Goal: Task Accomplishment & Management: Manage account settings

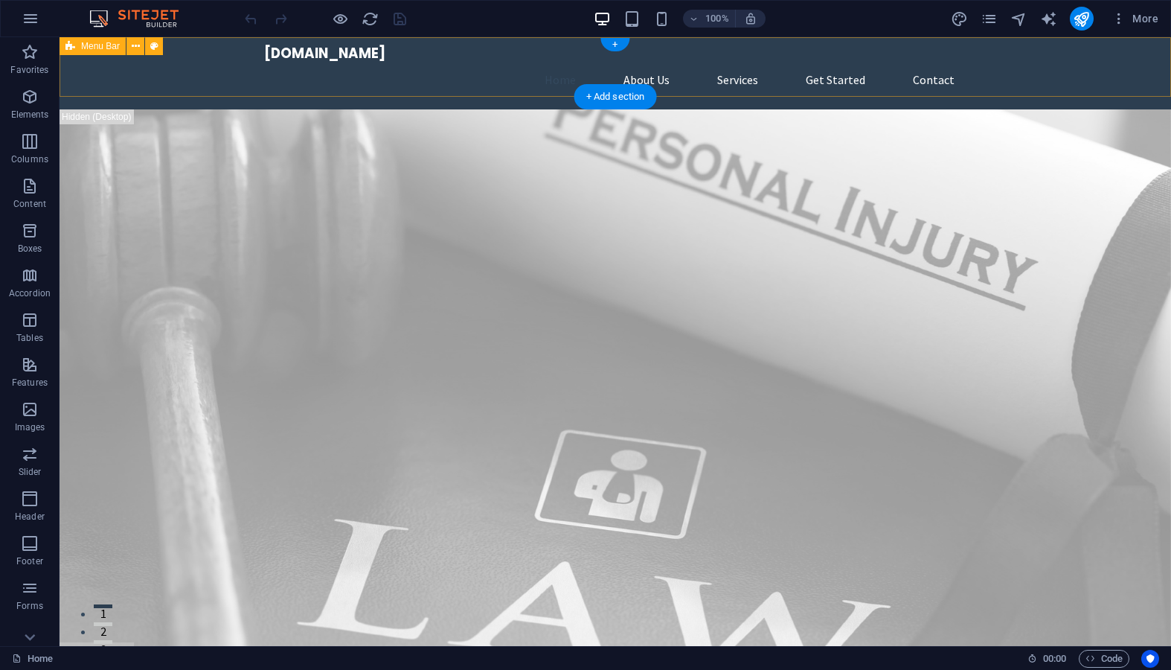
scroll to position [22, 0]
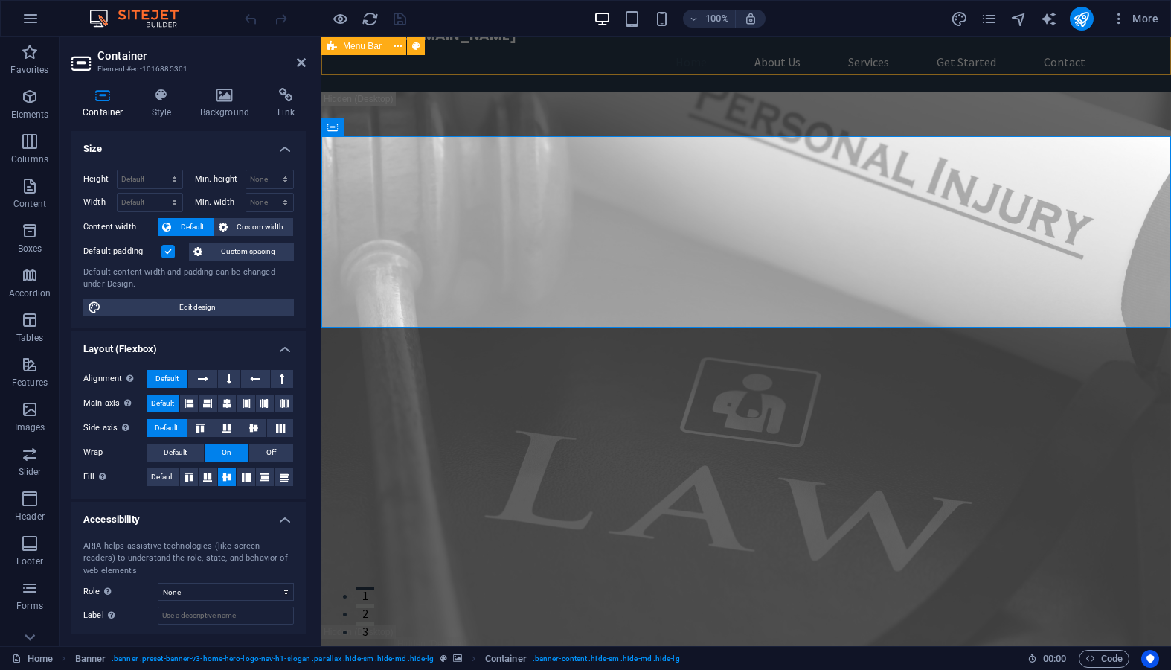
click at [1147, 57] on div "bostondebtcollector.com Home About Us Services Get Started Contact" at bounding box center [746, 54] width 850 height 76
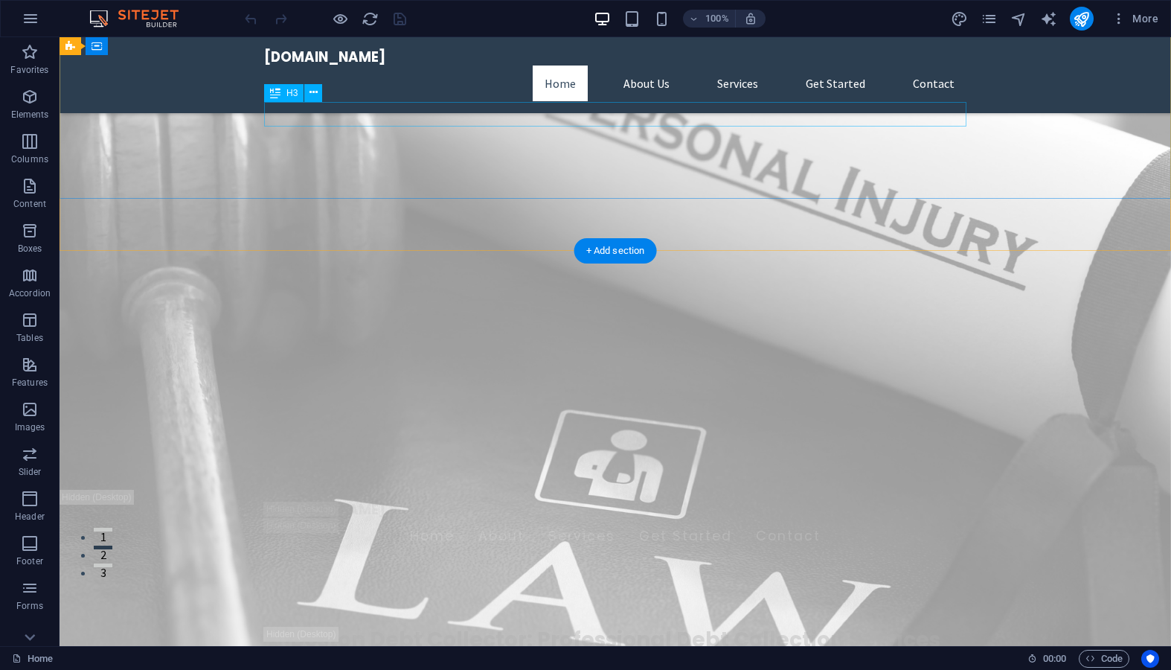
scroll to position [0, 0]
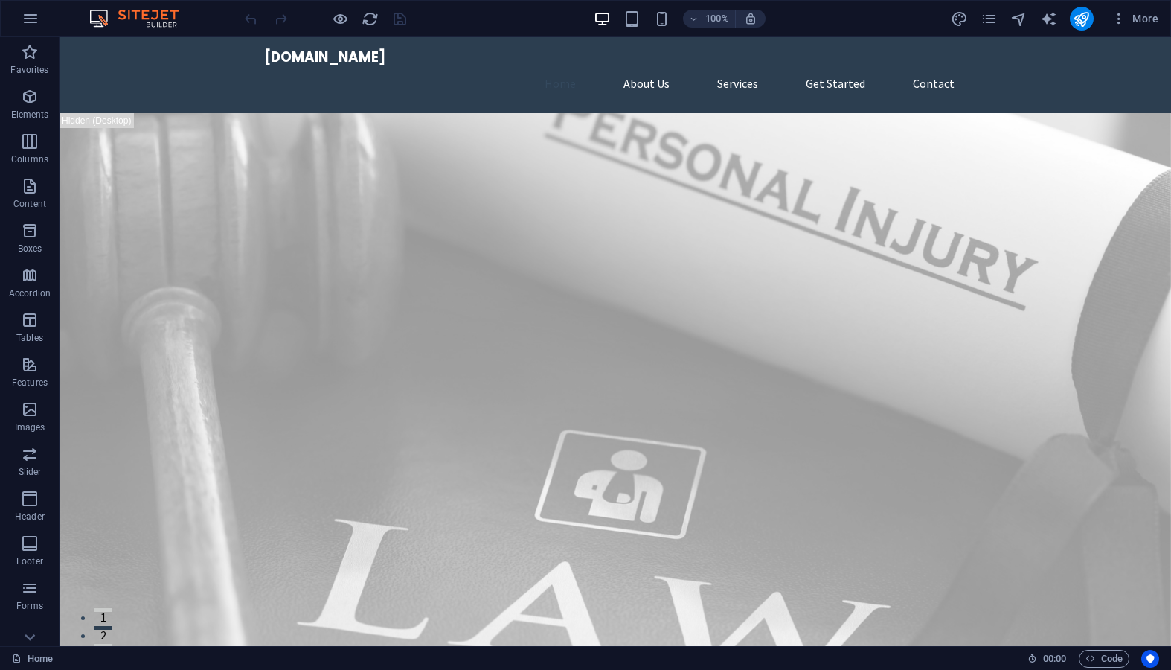
click at [166, 19] on img at bounding box center [142, 19] width 112 height 18
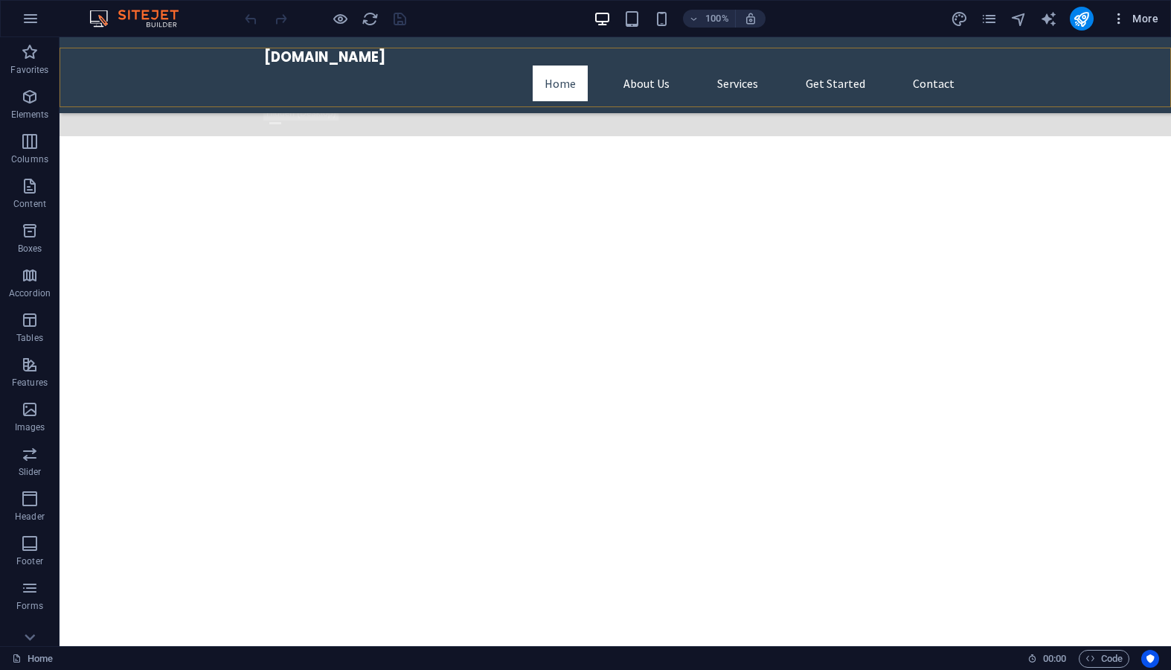
scroll to position [1319, 0]
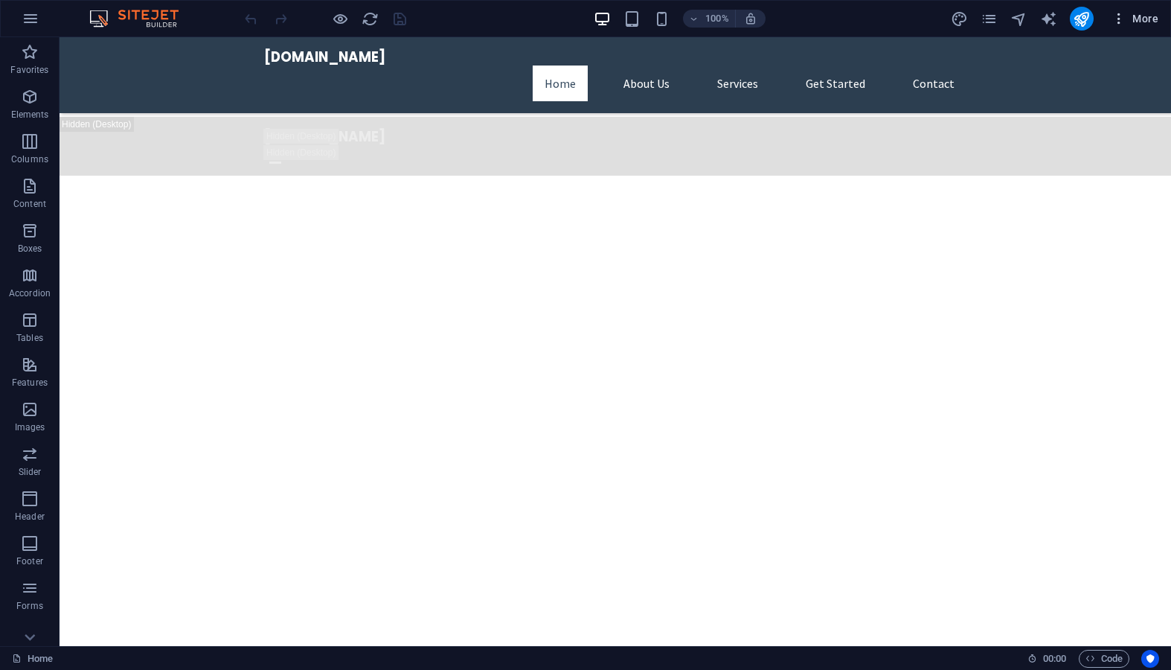
click at [1116, 22] on icon "button" at bounding box center [1119, 18] width 15 height 15
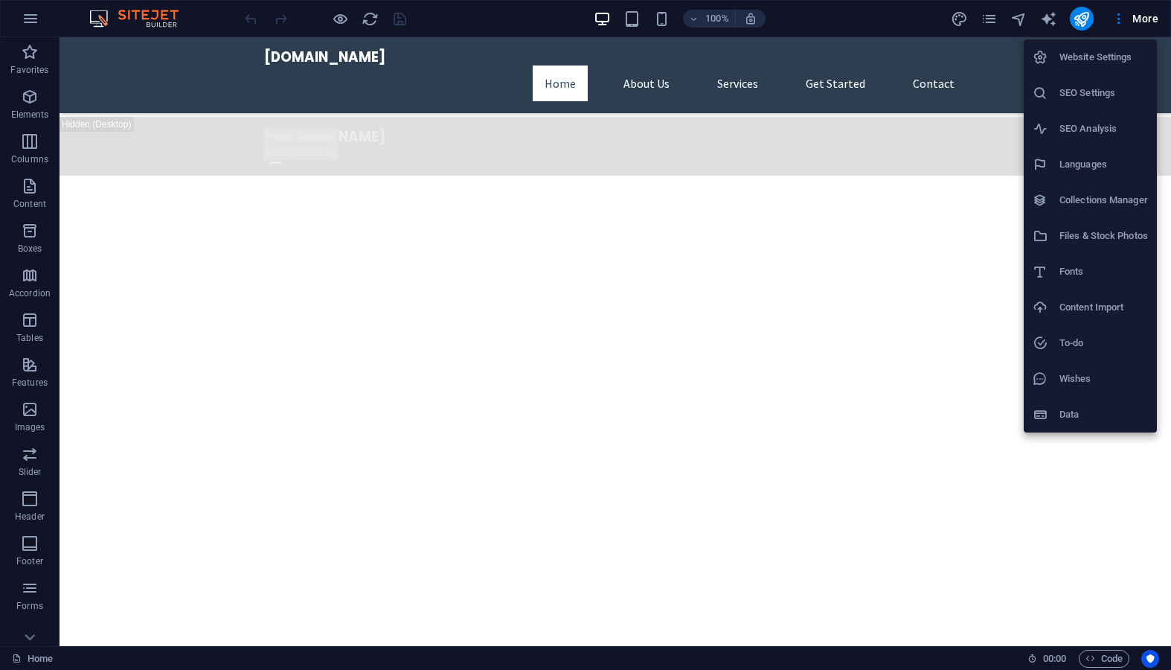
click at [1085, 21] on div at bounding box center [585, 335] width 1171 height 670
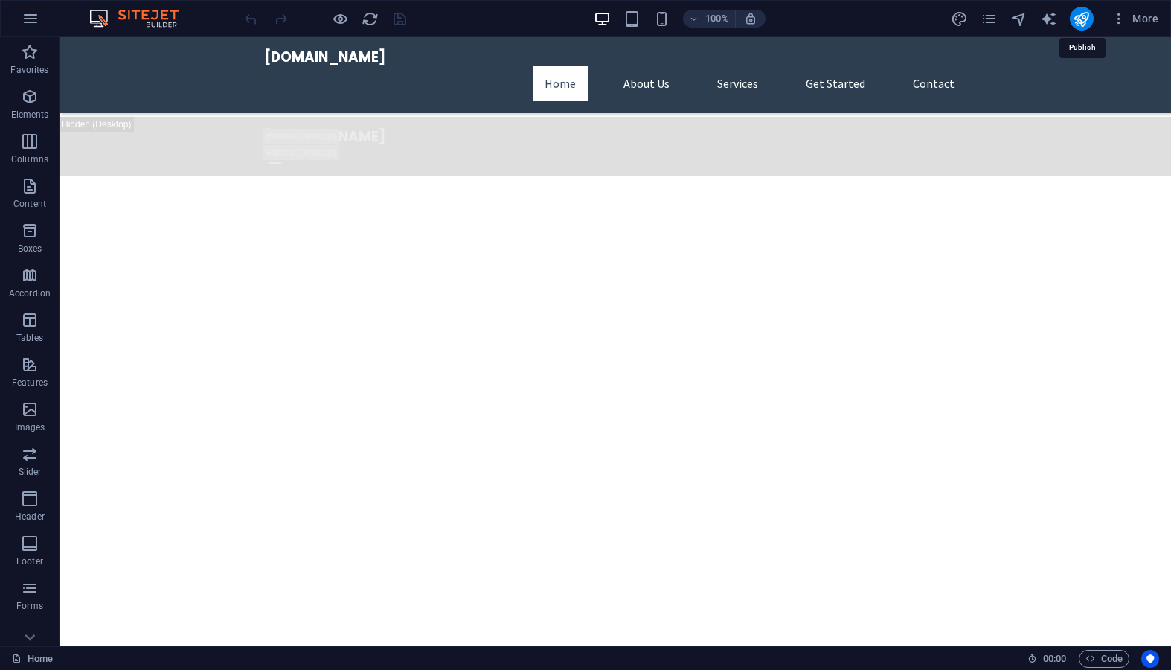
click at [1085, 21] on icon "publish" at bounding box center [1081, 18] width 17 height 17
click at [1060, 22] on div "More" at bounding box center [1058, 19] width 214 height 24
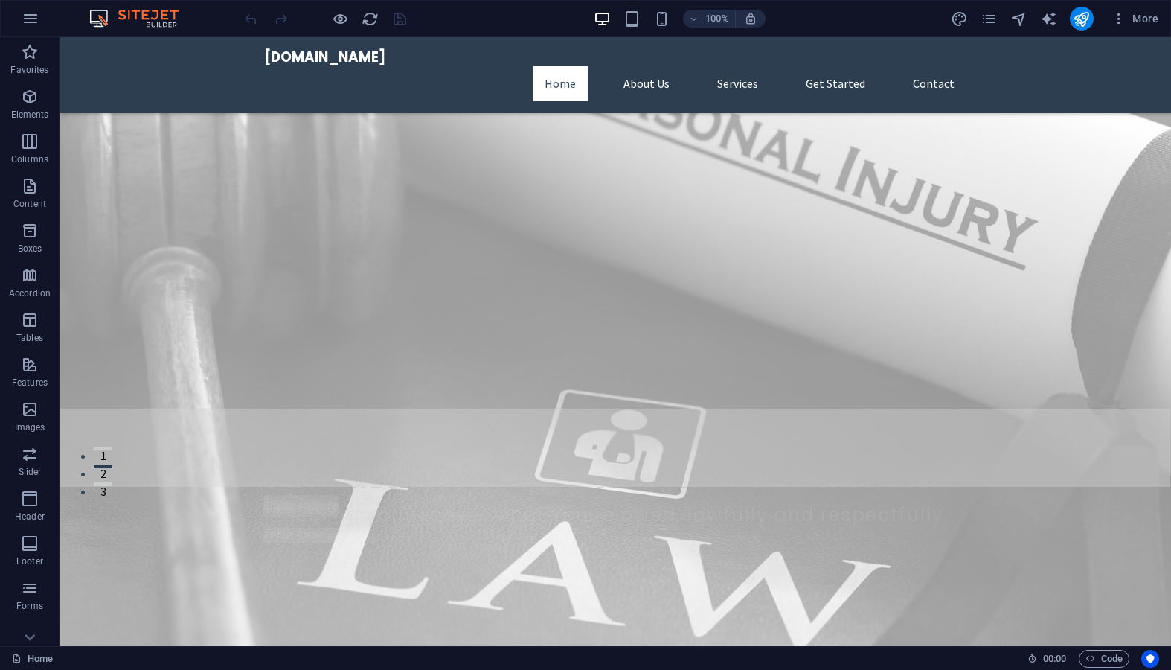
scroll to position [158, 0]
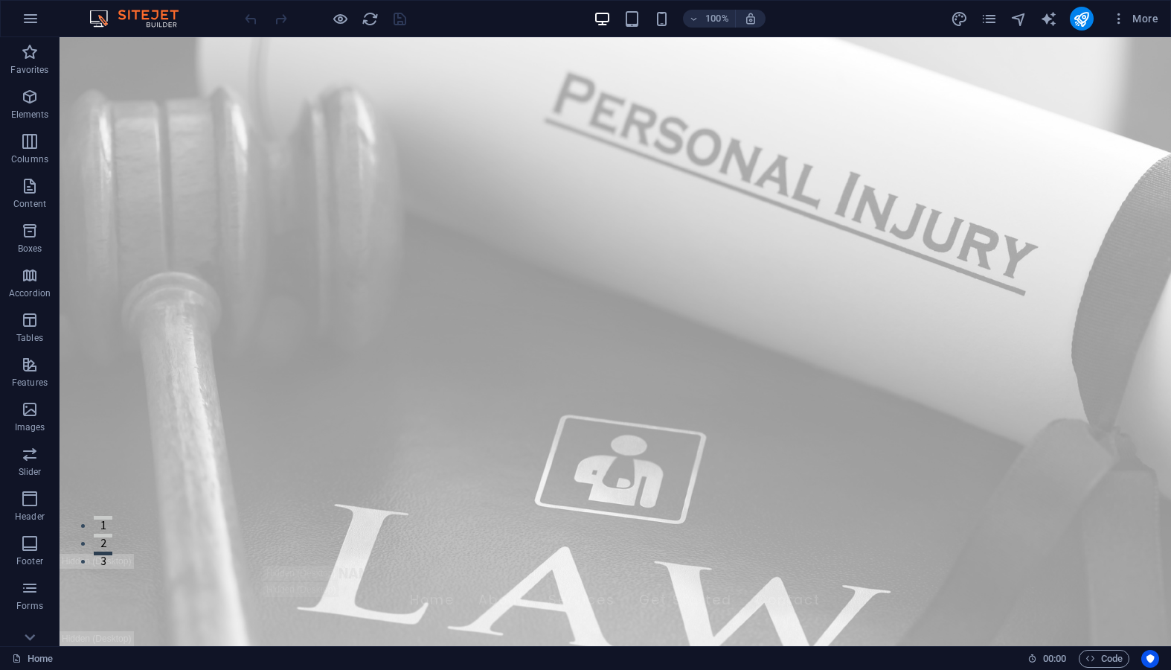
scroll to position [0, 0]
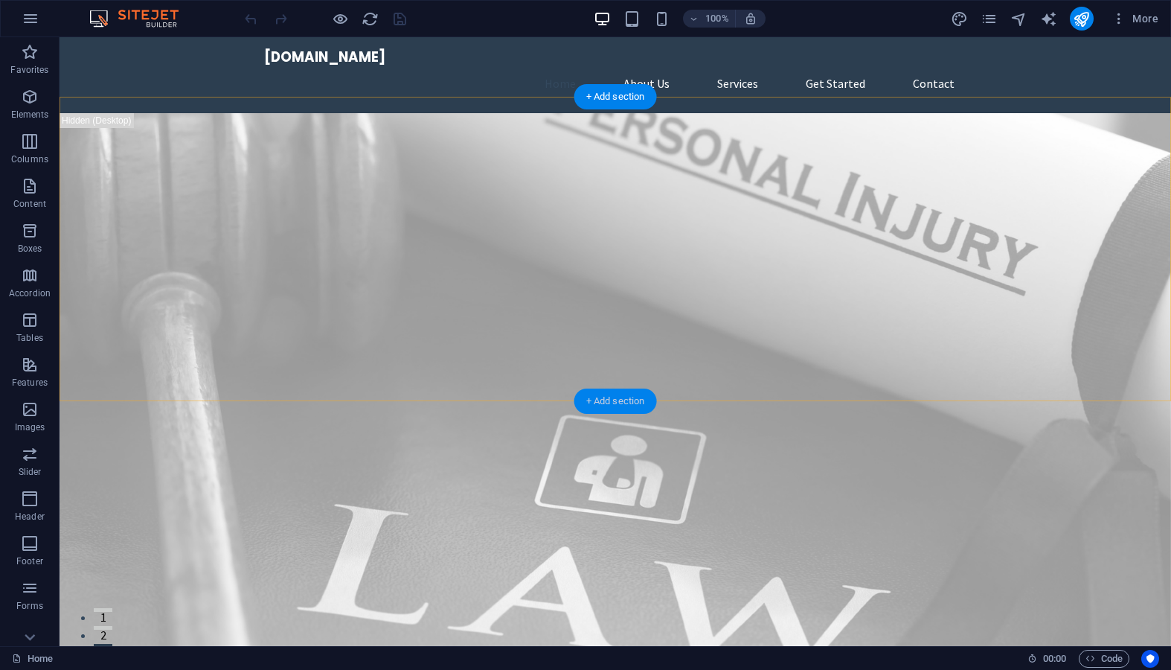
click at [615, 400] on div "+ Add section" at bounding box center [615, 400] width 83 height 25
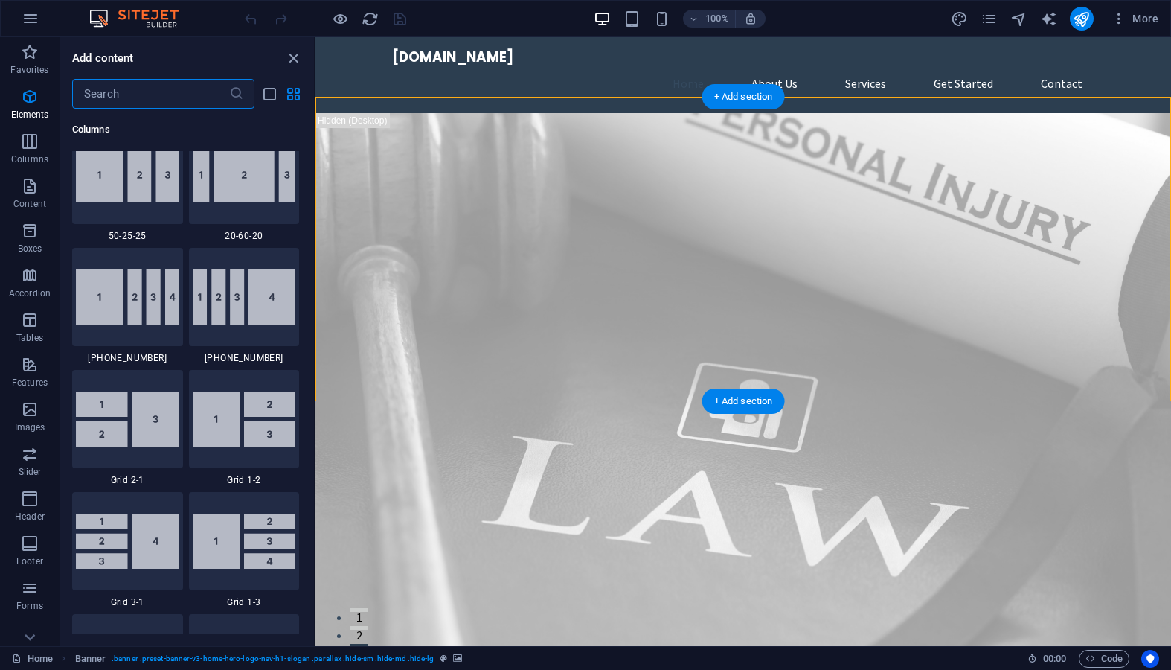
scroll to position [2604, 0]
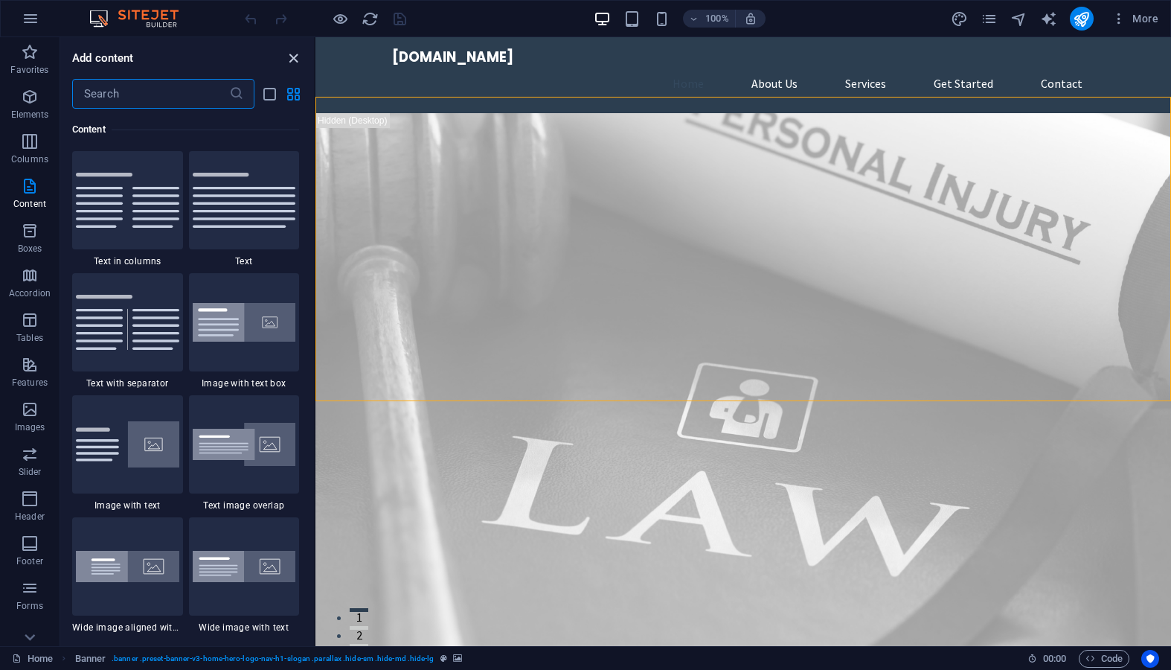
click at [294, 57] on icon "close panel" at bounding box center [293, 58] width 17 height 17
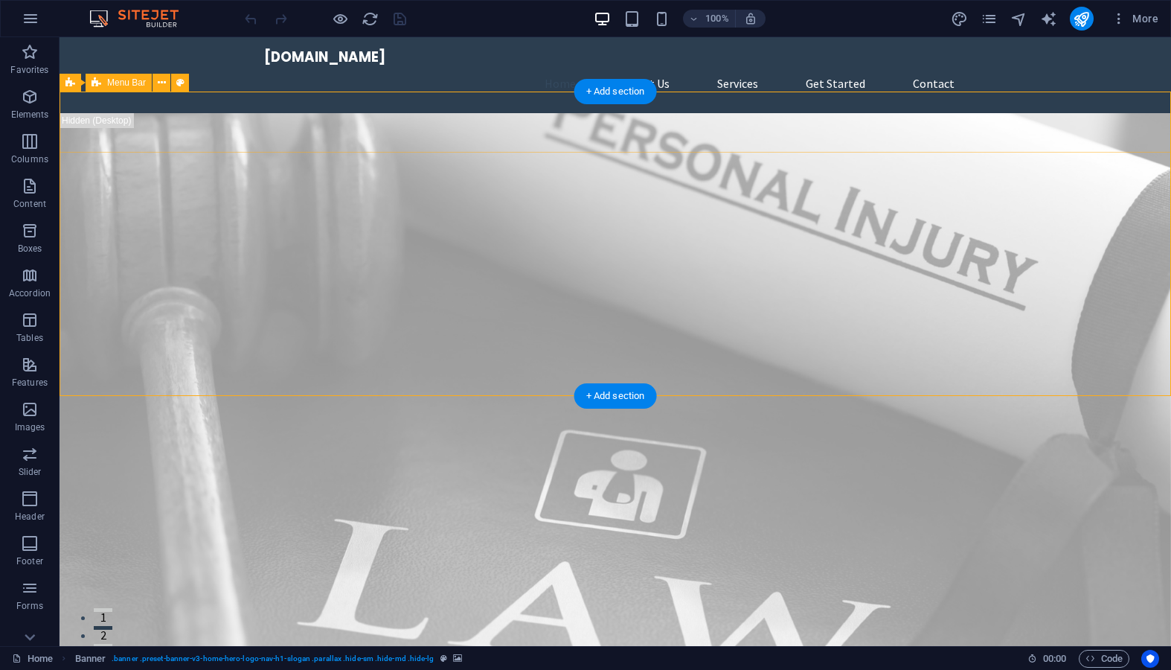
scroll to position [6, 0]
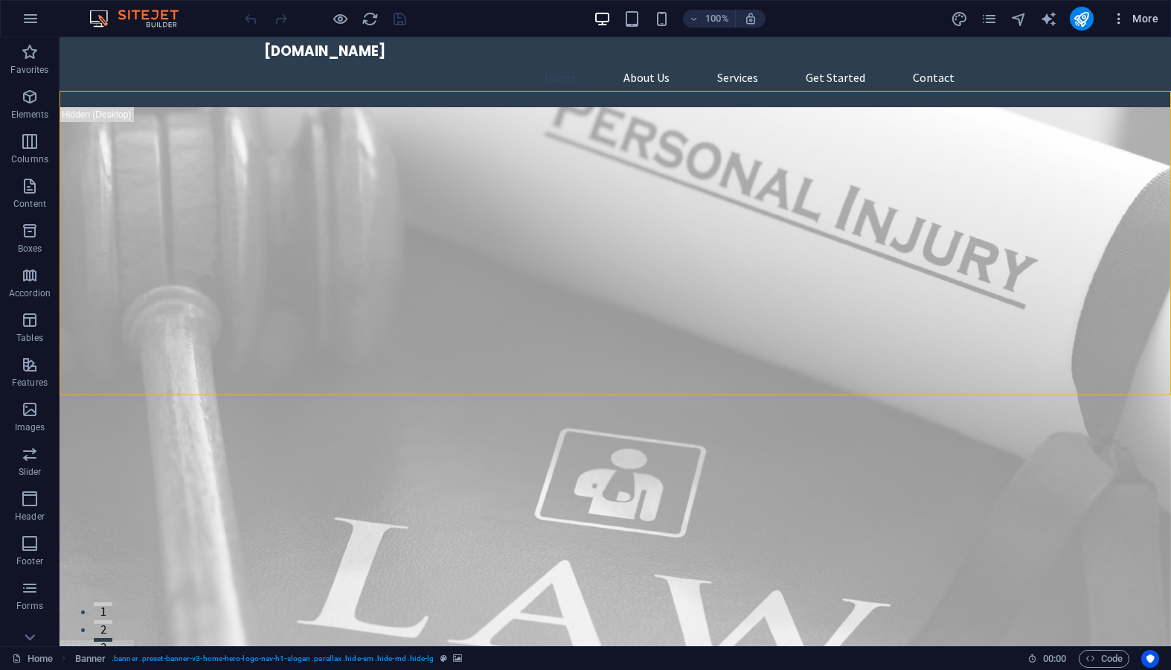
click at [1119, 22] on icon "button" at bounding box center [1119, 18] width 15 height 15
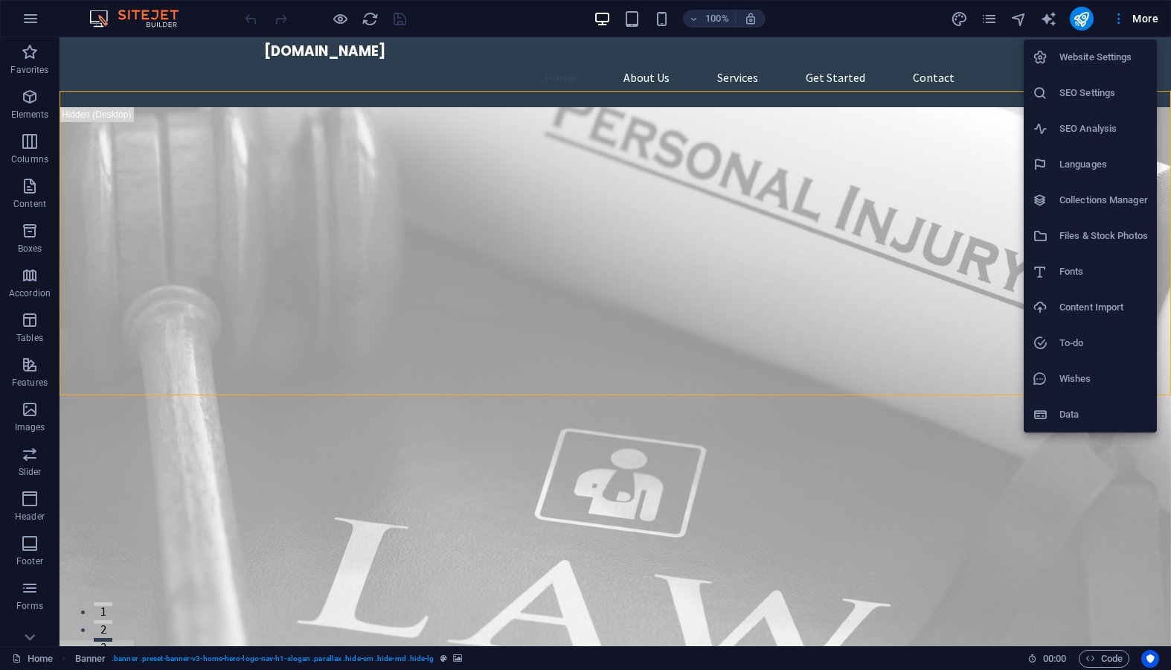
click at [1116, 61] on h6 "Website Settings" at bounding box center [1104, 57] width 89 height 18
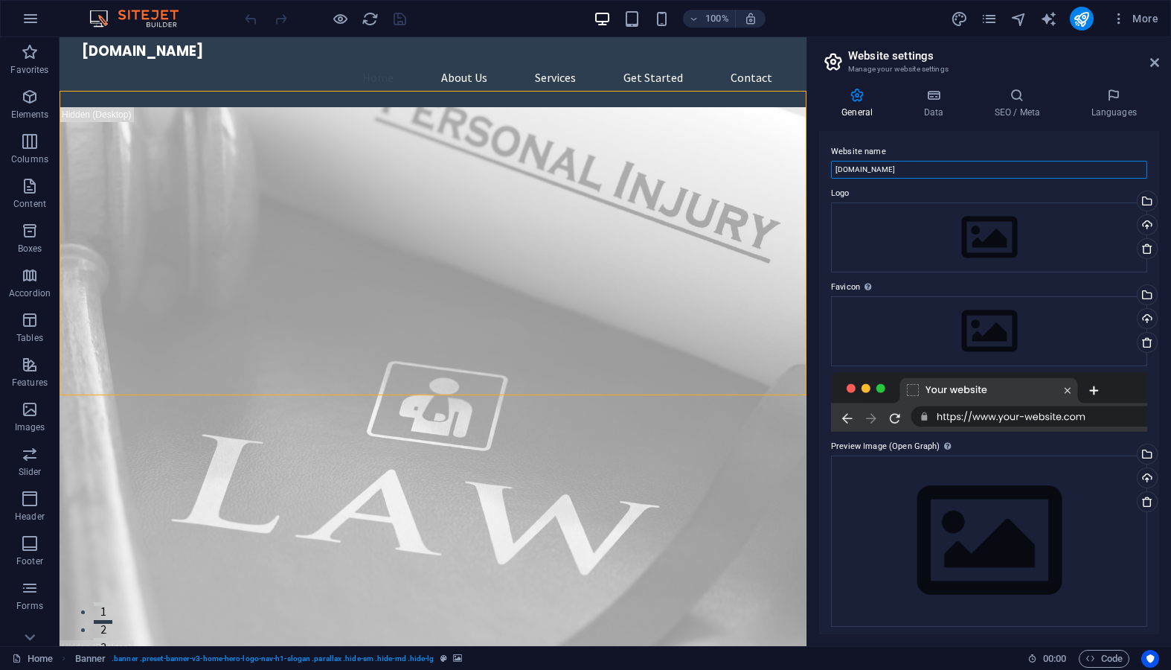
click at [928, 173] on input "[DOMAIN_NAME]" at bounding box center [989, 170] width 316 height 18
type textarea "om"
drag, startPoint x: 995, startPoint y: 206, endPoint x: 798, endPoint y: 172, distance: 199.4
click at [934, 166] on input "[DOMAIN_NAME]" at bounding box center [989, 166] width 316 height 18
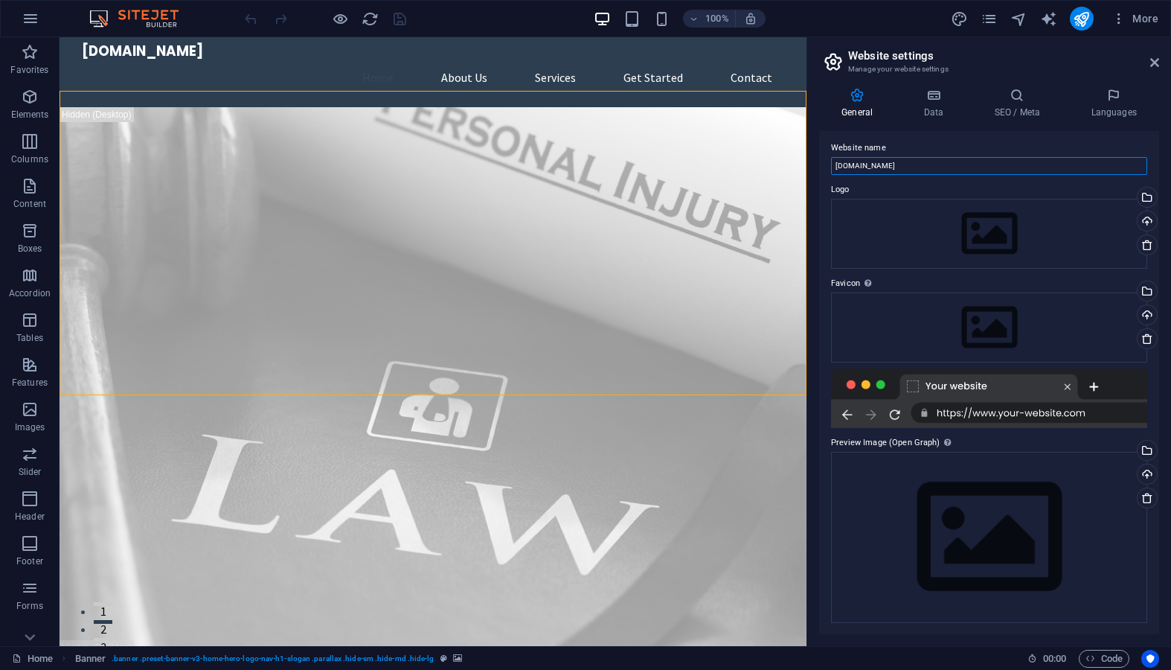
scroll to position [3, 0]
drag, startPoint x: 937, startPoint y: 171, endPoint x: 837, endPoint y: 170, distance: 99.7
click at [837, 170] on input "[DOMAIN_NAME]" at bounding box center [989, 167] width 316 height 18
type input "Constables Office: Debt Collectors"
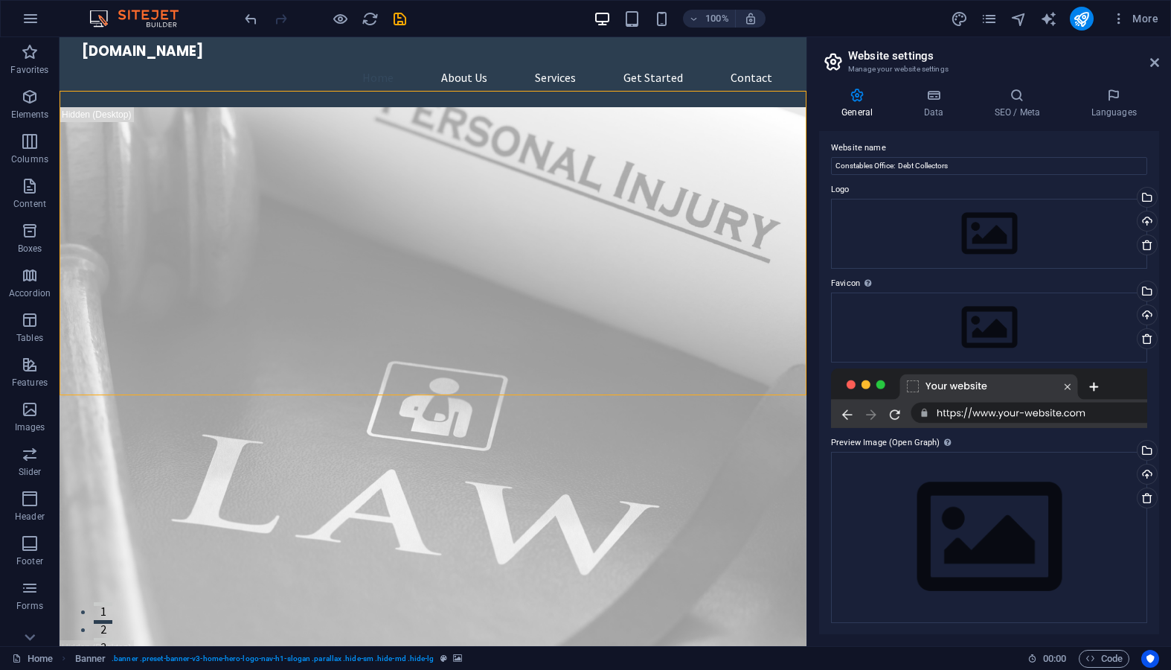
click at [1094, 415] on div at bounding box center [989, 398] width 316 height 60
click at [978, 414] on div at bounding box center [989, 398] width 316 height 60
click at [1093, 417] on div at bounding box center [989, 398] width 316 height 60
click at [1092, 416] on div at bounding box center [989, 398] width 316 height 60
click at [960, 415] on div at bounding box center [989, 398] width 316 height 60
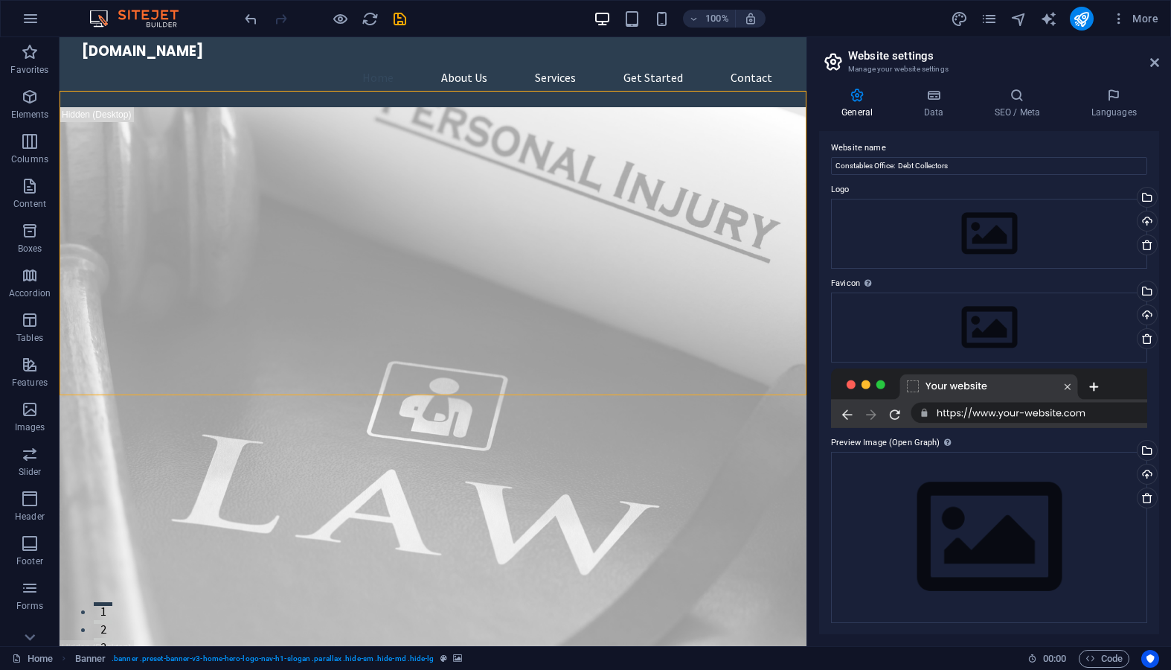
click at [960, 415] on div at bounding box center [989, 398] width 316 height 60
click at [1066, 388] on div at bounding box center [989, 398] width 316 height 60
click at [1069, 388] on div at bounding box center [989, 398] width 316 height 60
click at [1093, 388] on div at bounding box center [989, 398] width 316 height 60
click at [1095, 386] on div at bounding box center [989, 398] width 316 height 60
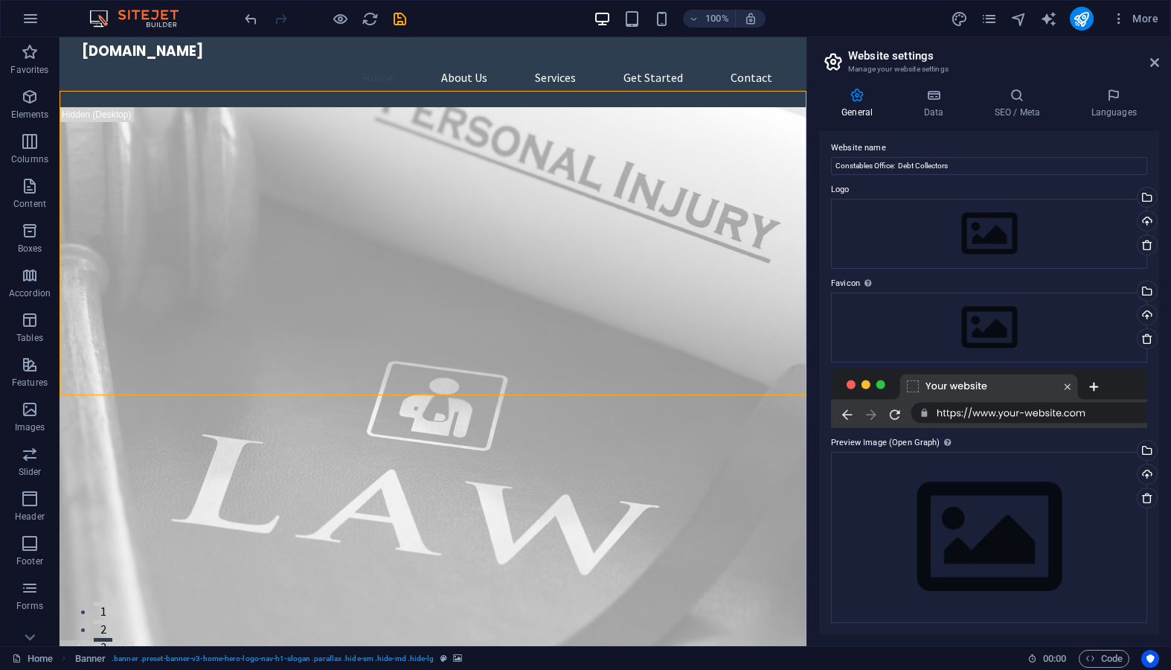
click at [947, 416] on div at bounding box center [989, 398] width 316 height 60
click at [936, 114] on h4 "Data" at bounding box center [936, 103] width 71 height 31
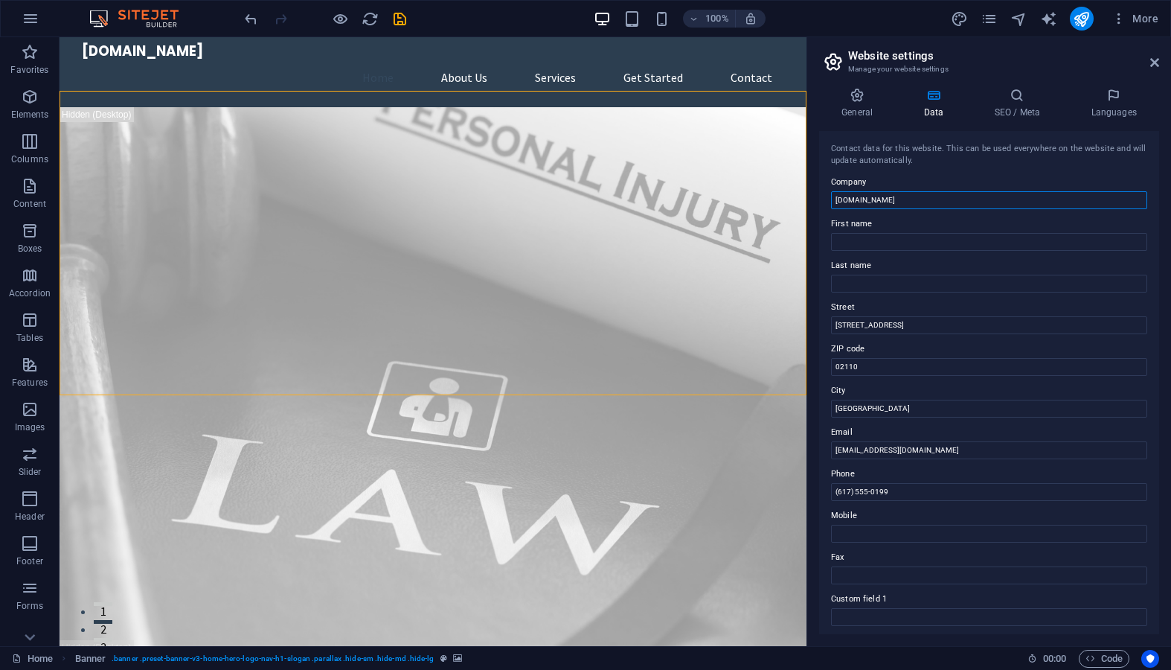
click at [928, 202] on input "[DOMAIN_NAME]" at bounding box center [989, 200] width 316 height 18
drag, startPoint x: 994, startPoint y: 238, endPoint x: 804, endPoint y: 201, distance: 193.4
type input "Constables Office: Debt Collectors"
click at [882, 243] on input "First name" at bounding box center [989, 242] width 316 height 18
type input "[PERSON_NAME]"
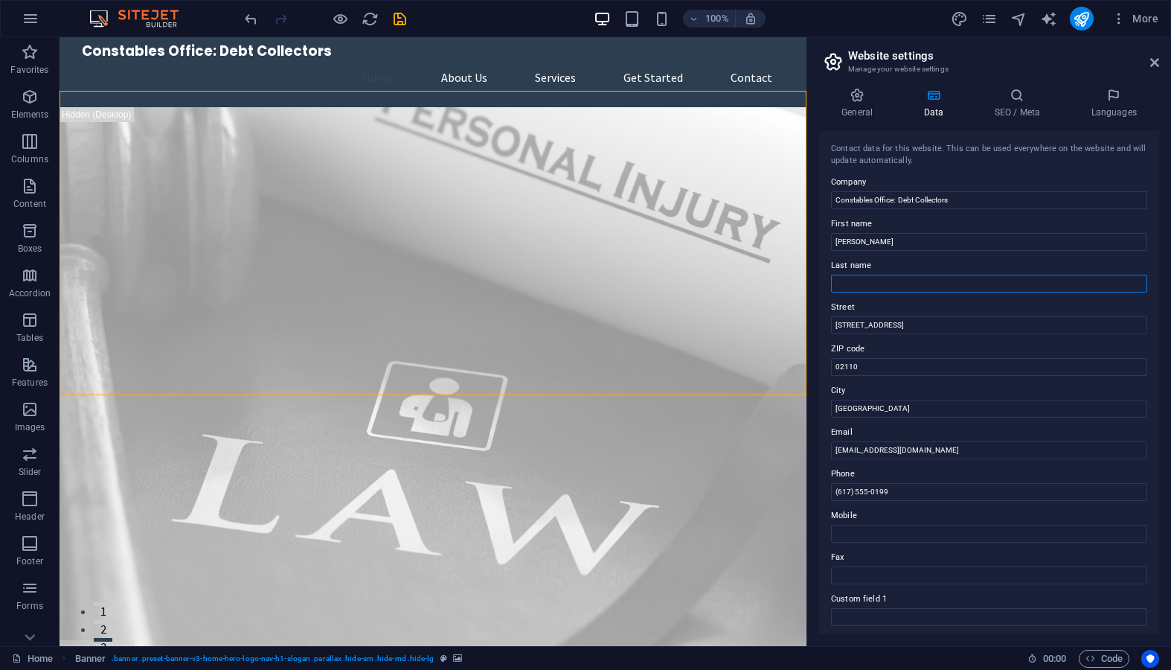
click at [881, 281] on input "Last name" at bounding box center [989, 284] width 316 height 18
type input "[PERSON_NAME]"
click at [890, 327] on input "[STREET_ADDRESS]" at bounding box center [989, 325] width 316 height 18
drag, startPoint x: 891, startPoint y: 326, endPoint x: 813, endPoint y: 320, distance: 77.6
click at [813, 320] on div "General Data SEO / Meta Languages Website name Constables Office: Debt Collecto…" at bounding box center [989, 361] width 364 height 570
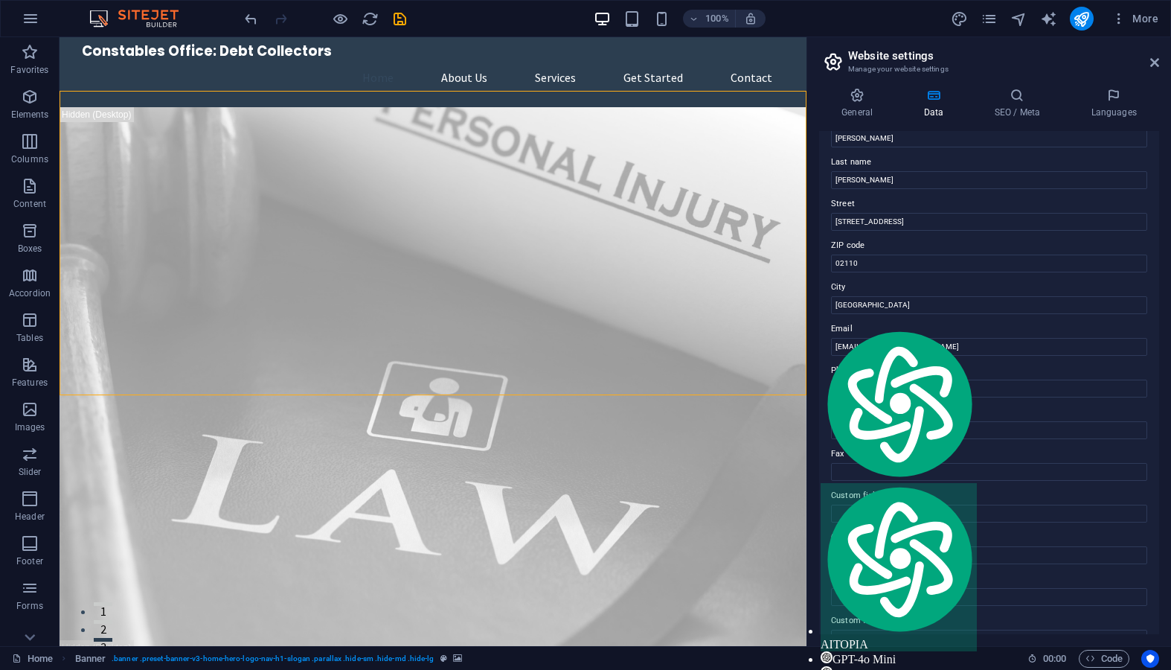
scroll to position [100, 0]
click at [886, 221] on input "[STREET_ADDRESS]" at bounding box center [989, 225] width 316 height 18
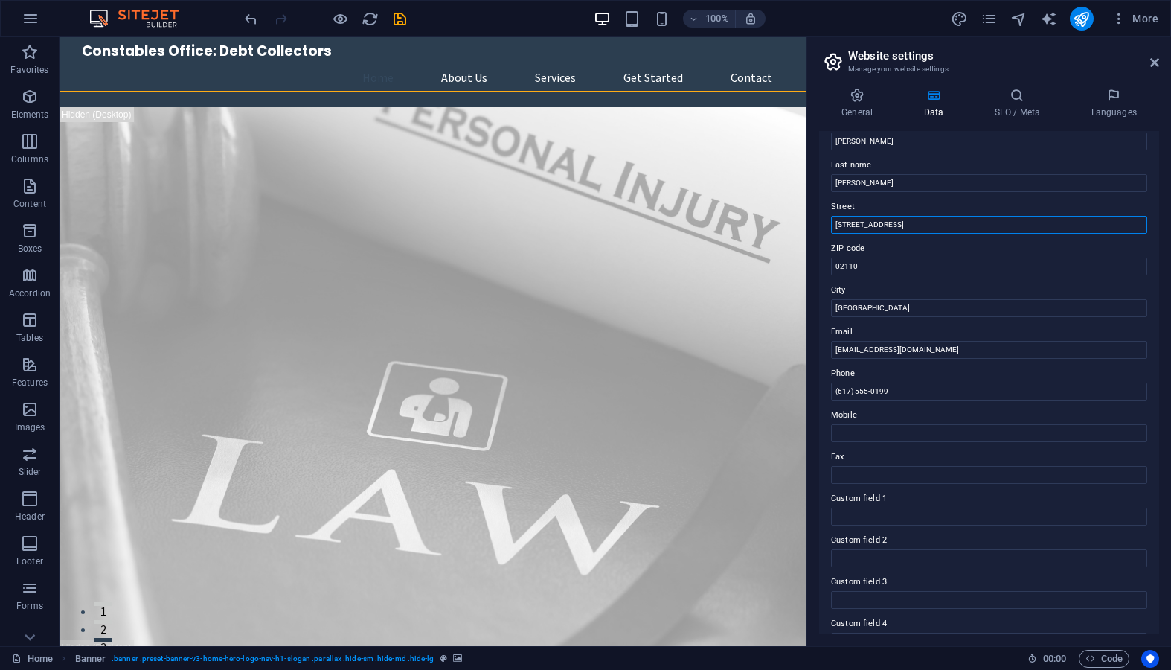
drag, startPoint x: 897, startPoint y: 224, endPoint x: 827, endPoint y: 225, distance: 69.2
click at [827, 225] on div "Contact data for this website. This can be used everywhere on the website and w…" at bounding box center [989, 382] width 340 height 503
type input "[STREET_ADDRESS]"
drag, startPoint x: 873, startPoint y: 268, endPoint x: 824, endPoint y: 268, distance: 49.1
click at [824, 268] on div "Contact data for this website. This can be used everywhere on the website and w…" at bounding box center [989, 382] width 340 height 503
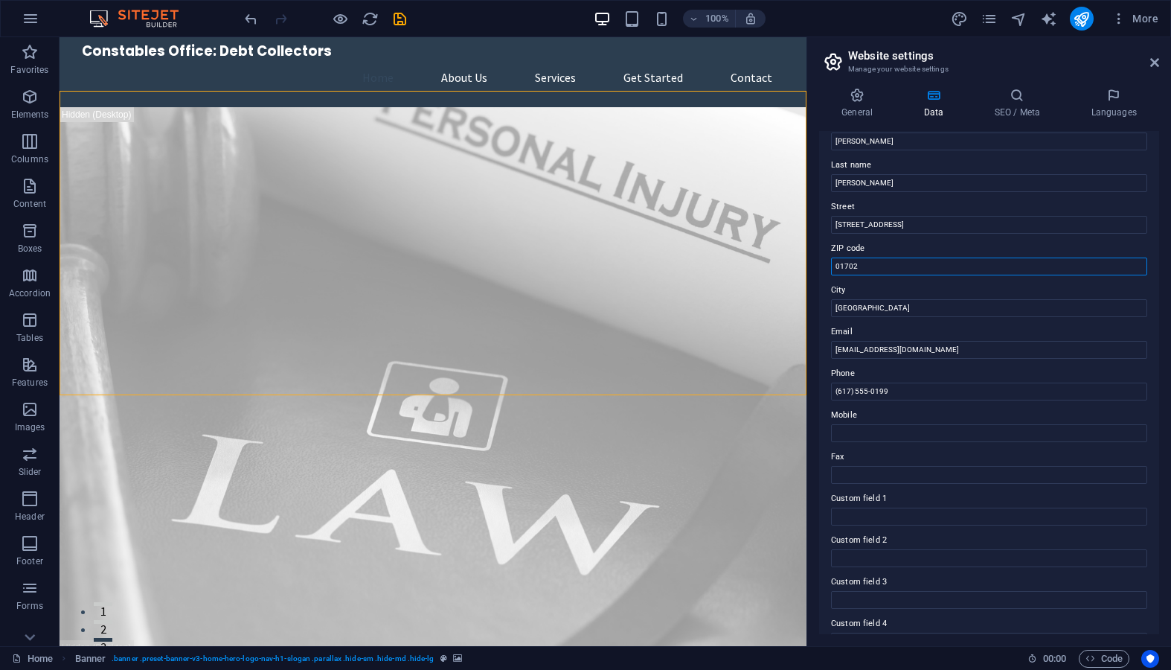
scroll to position [96, 0]
type input "01702"
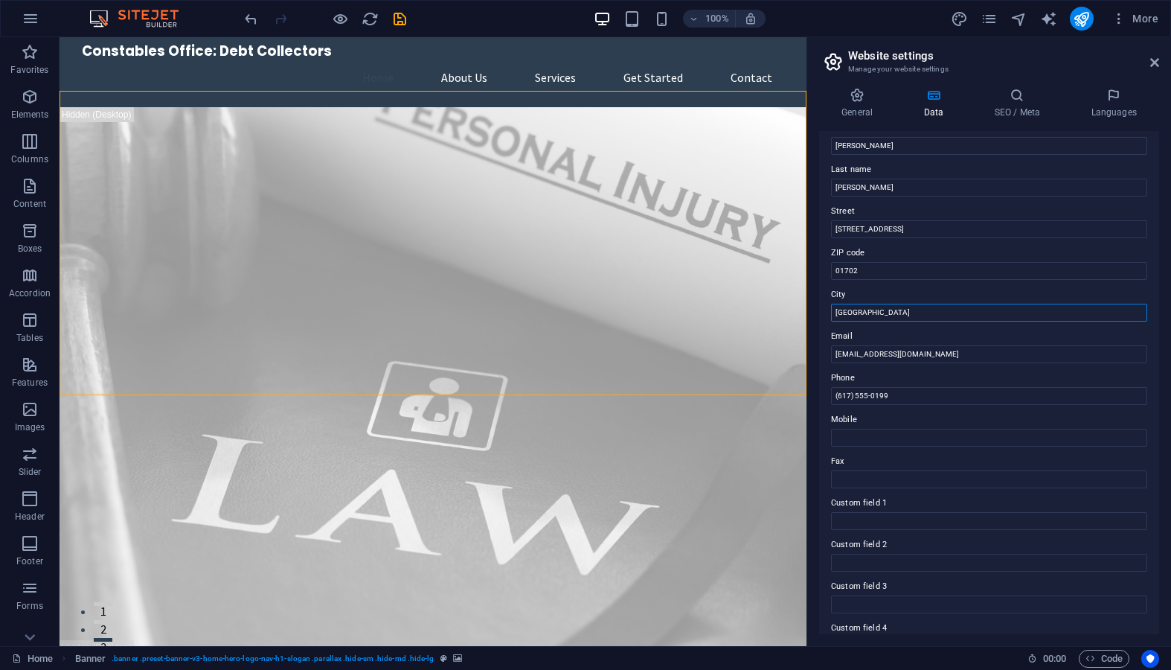
scroll to position [99, 0]
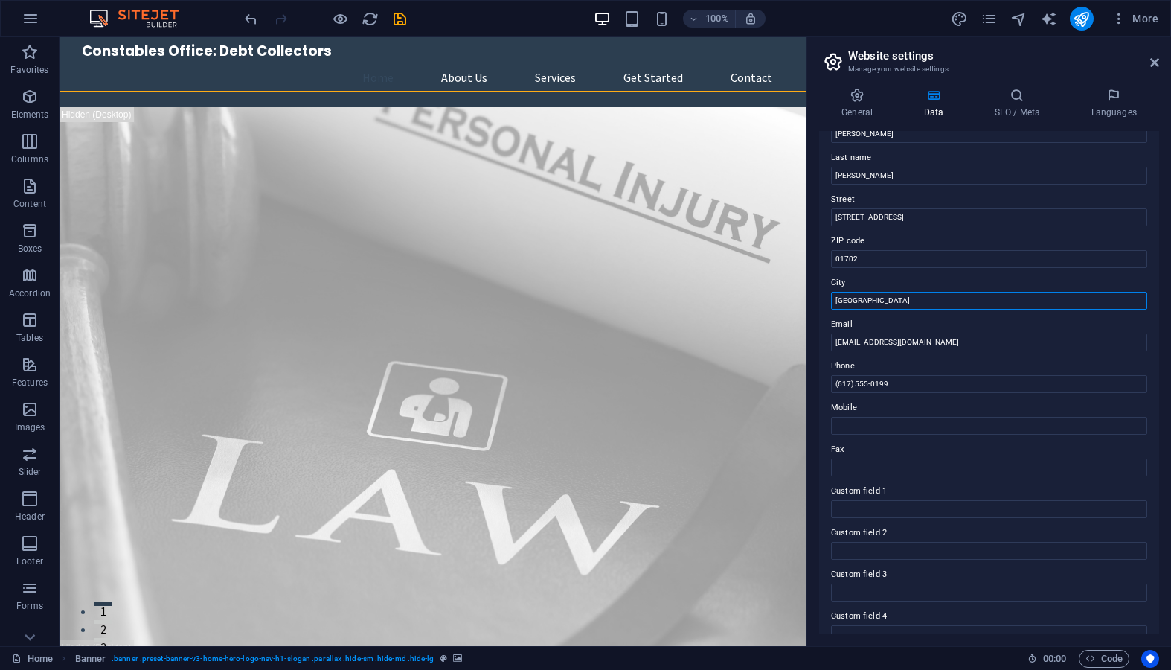
drag, startPoint x: 869, startPoint y: 316, endPoint x: 825, endPoint y: 304, distance: 45.7
click at [825, 304] on div "Contact data for this website. This can be used everywhere on the website and w…" at bounding box center [989, 382] width 340 height 503
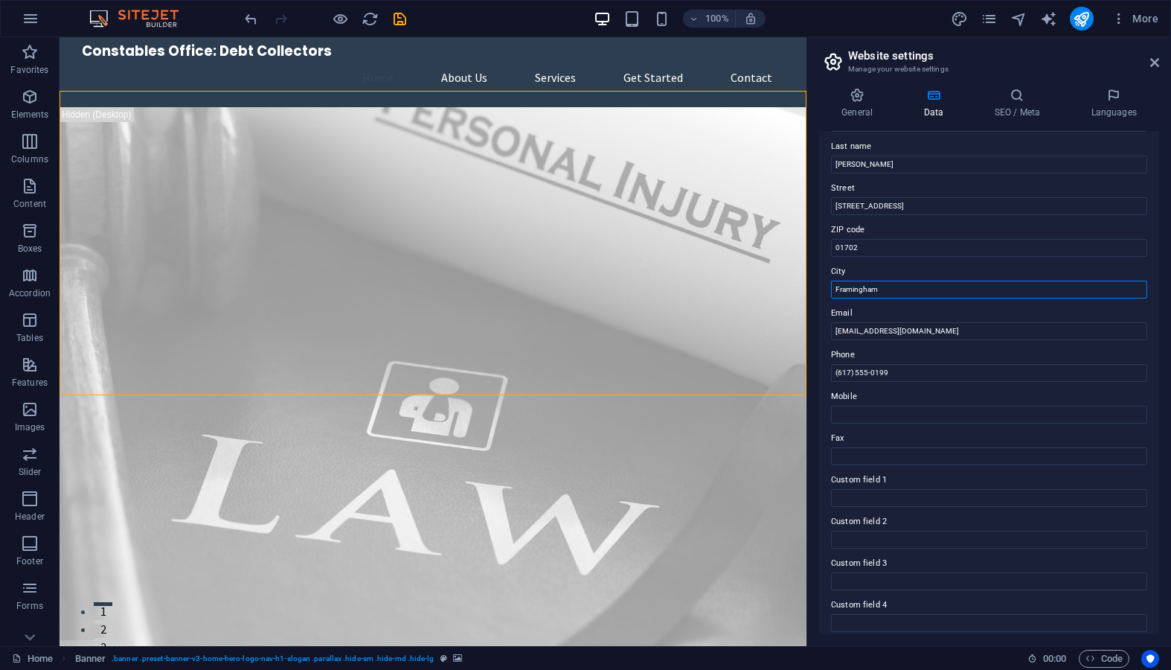
scroll to position [121, 0]
type input "Framingham"
drag, startPoint x: 906, startPoint y: 368, endPoint x: 831, endPoint y: 372, distance: 74.5
click at [831, 372] on input "(617) 555-0199" at bounding box center [989, 371] width 316 height 18
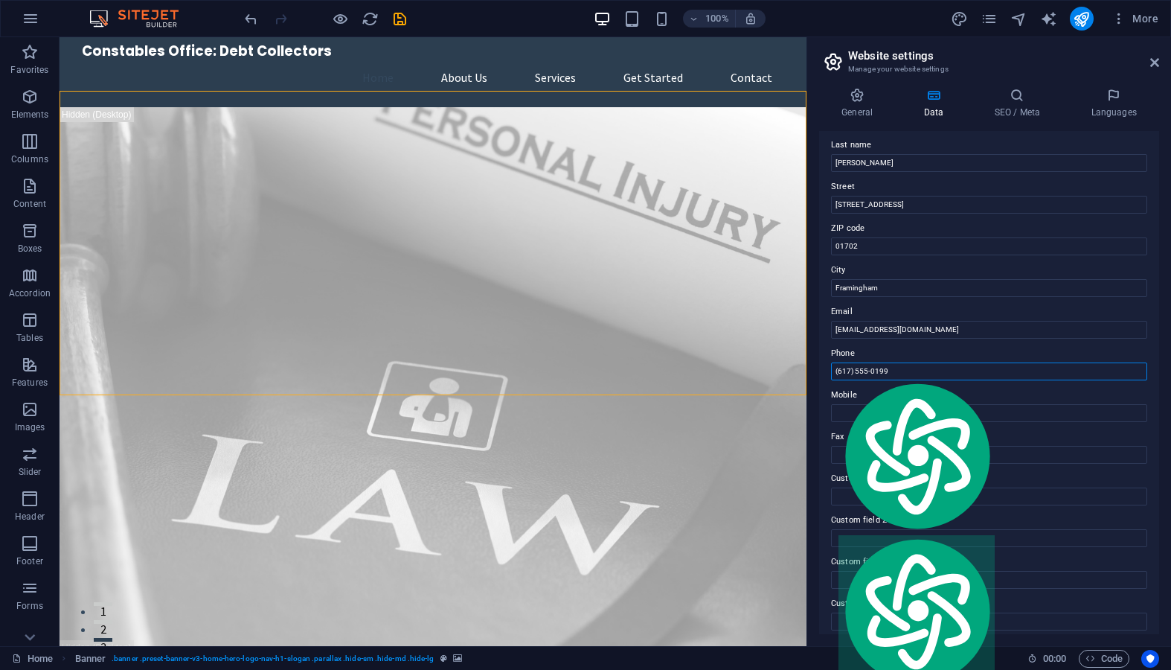
click at [852, 377] on input "(617) 555-0199" at bounding box center [989, 371] width 316 height 18
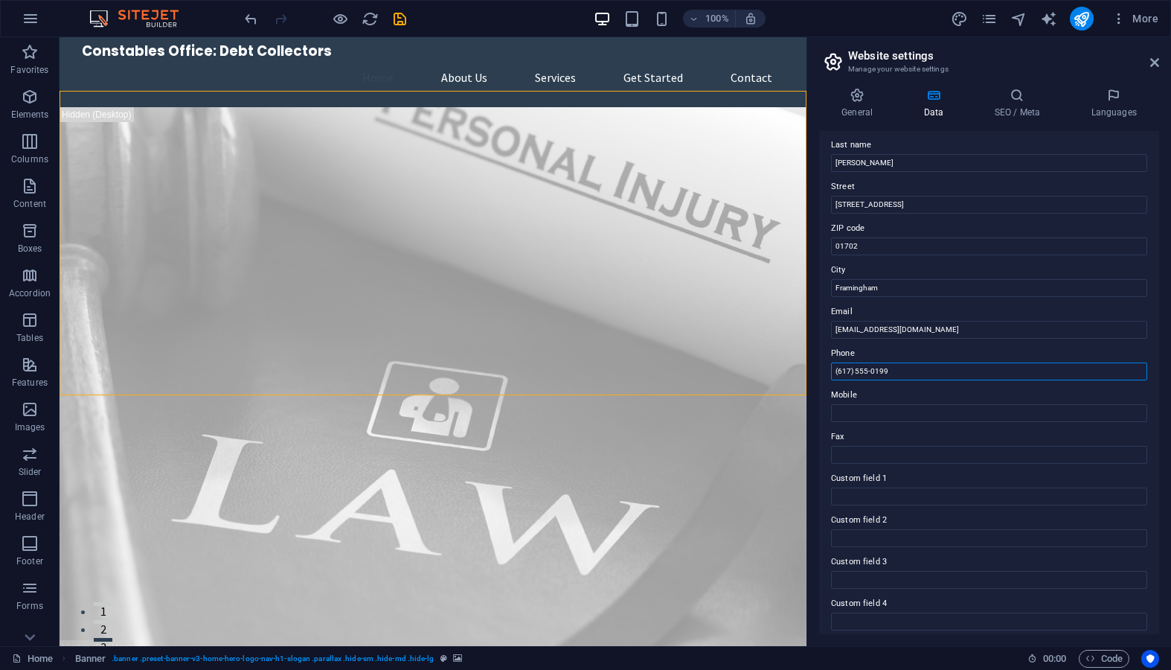
click at [850, 373] on input "(617) 555-0199" at bounding box center [989, 371] width 316 height 18
click at [897, 370] on input "(774) 555-0199" at bounding box center [989, 371] width 316 height 18
drag, startPoint x: 897, startPoint y: 370, endPoint x: 864, endPoint y: 372, distance: 33.6
click at [864, 372] on input "(774) 555-0199" at bounding box center [989, 371] width 316 height 18
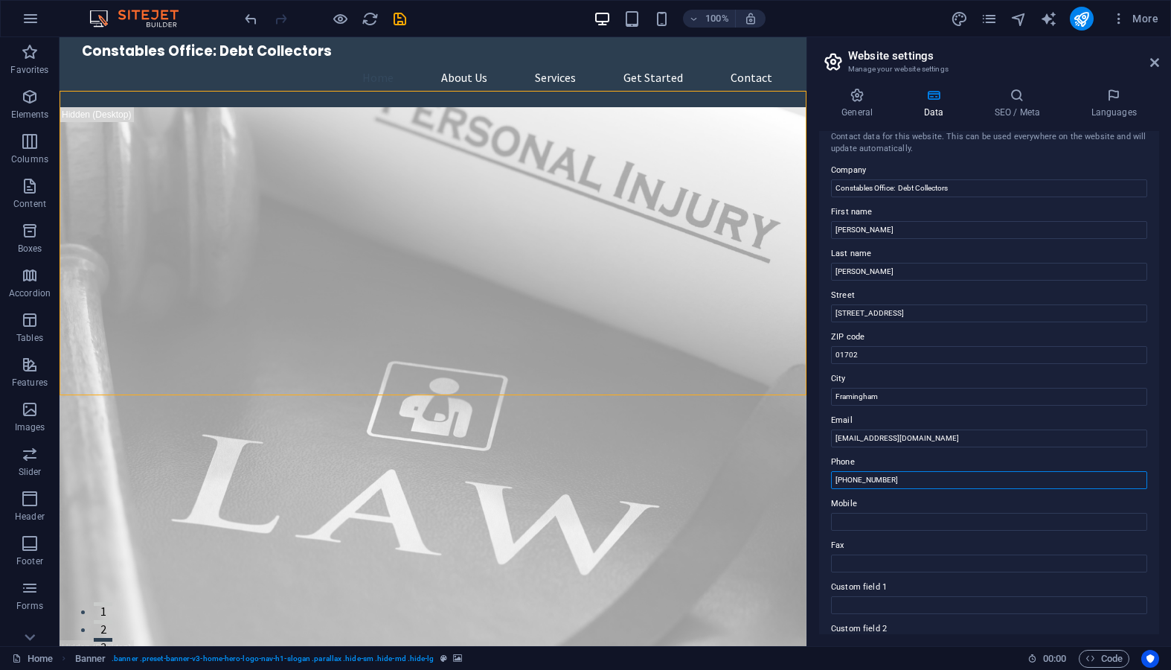
scroll to position [0, 0]
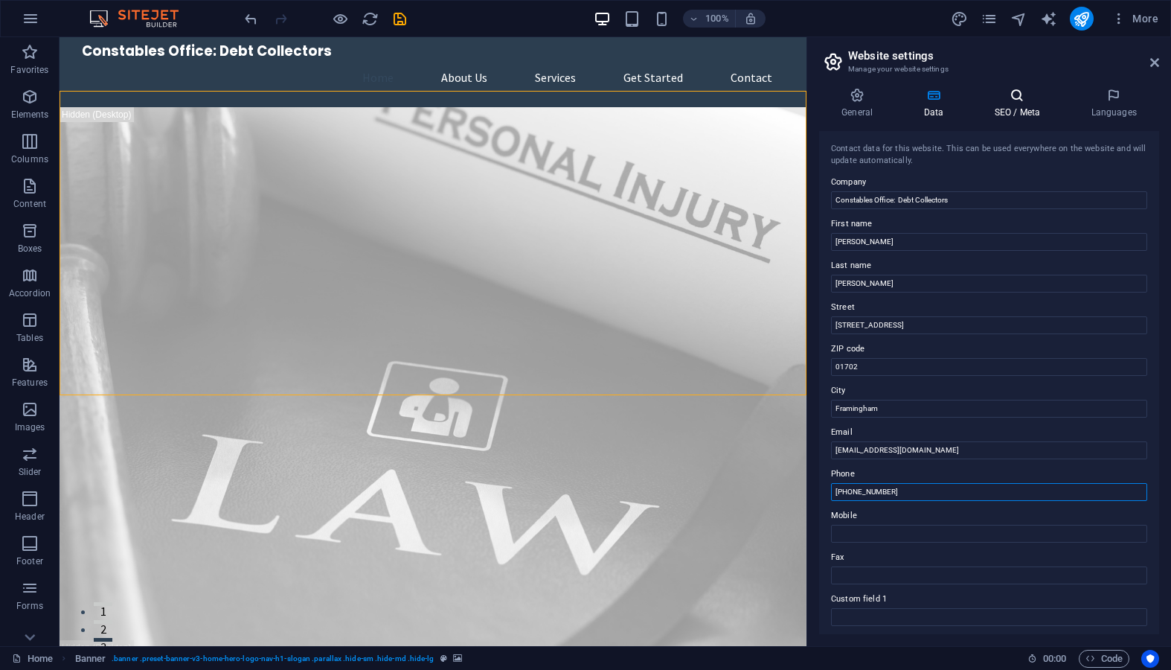
type input "[PHONE_NUMBER]"
click at [1009, 107] on h4 "SEO / Meta" at bounding box center [1020, 103] width 97 height 31
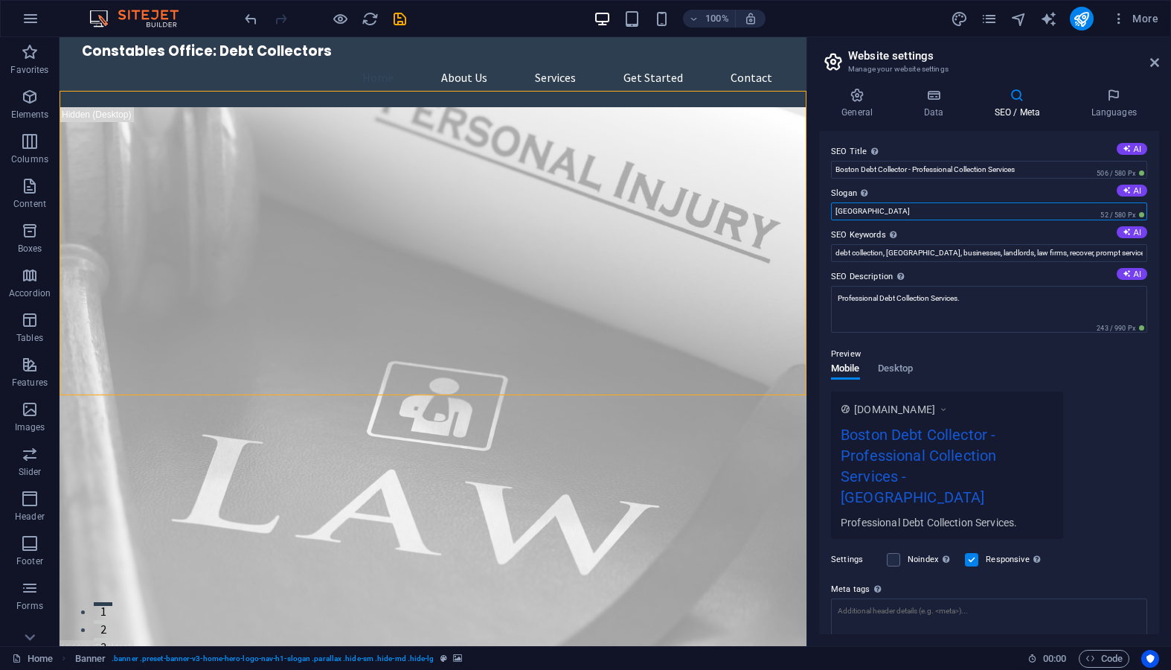
scroll to position [7, 0]
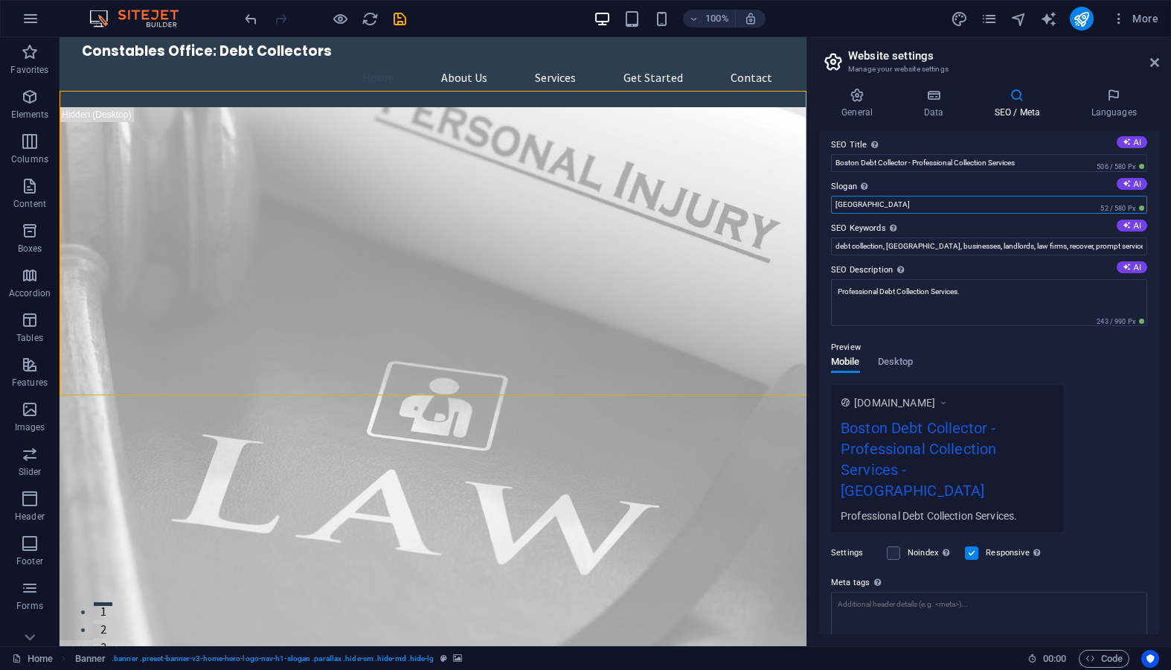
drag, startPoint x: 862, startPoint y: 213, endPoint x: 826, endPoint y: 210, distance: 35.8
click at [826, 210] on div "SEO Title The title of your website - make it something that stands out in sear…" at bounding box center [989, 382] width 340 height 503
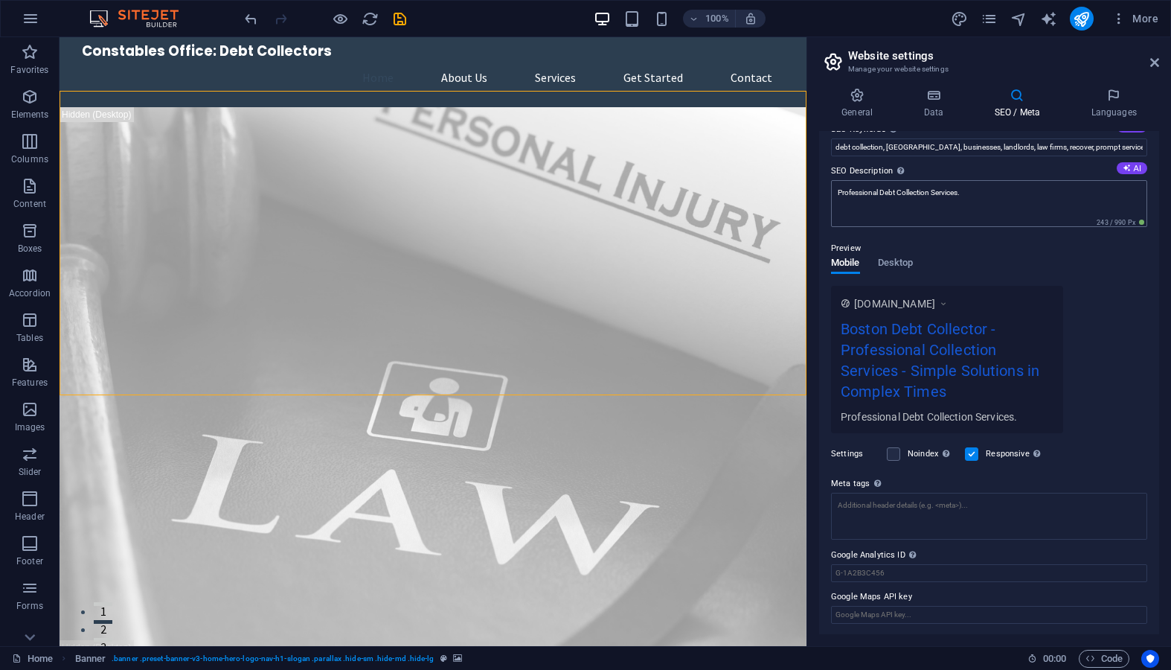
scroll to position [106, 0]
type input "Simple Solutions in Complex Times"
click at [879, 524] on textarea "Meta tags Enter HTML code here that will be placed inside the tags of your webs…" at bounding box center [989, 521] width 316 height 58
type textarea "B"
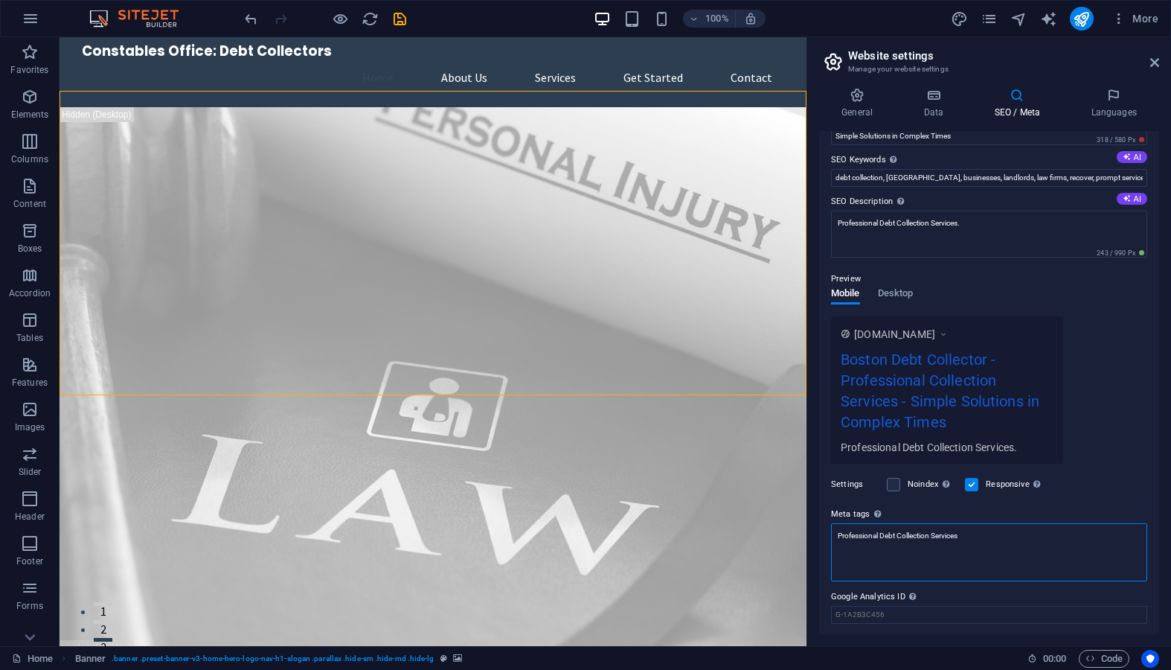
scroll to position [118, 0]
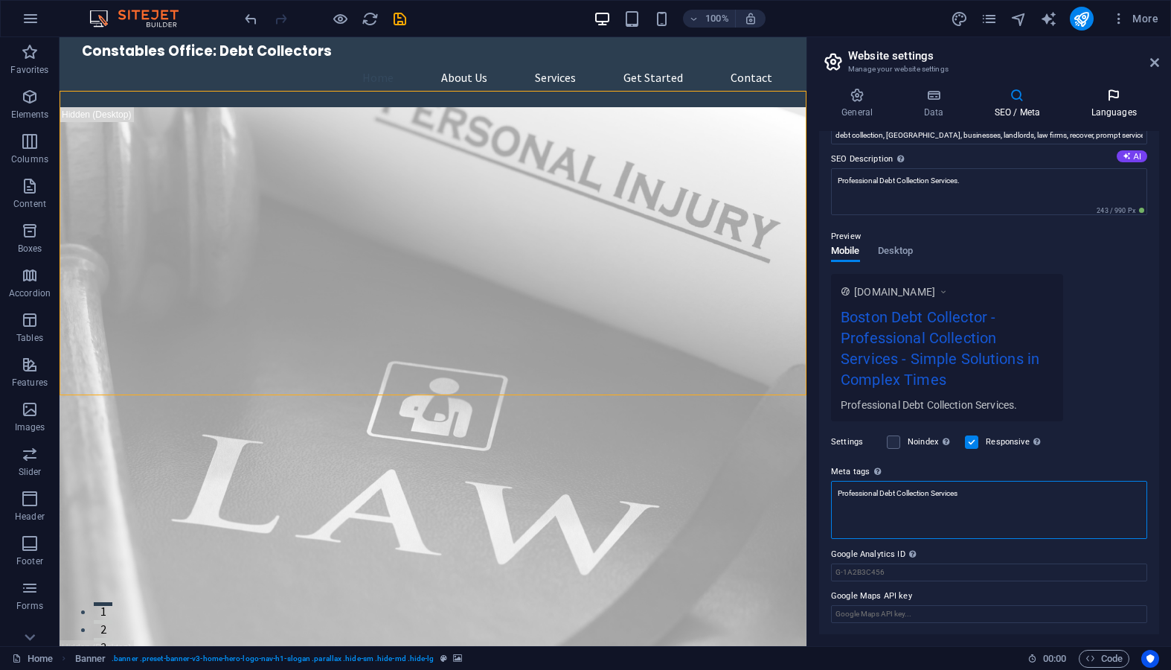
type textarea "Professional Debt Collection Services"
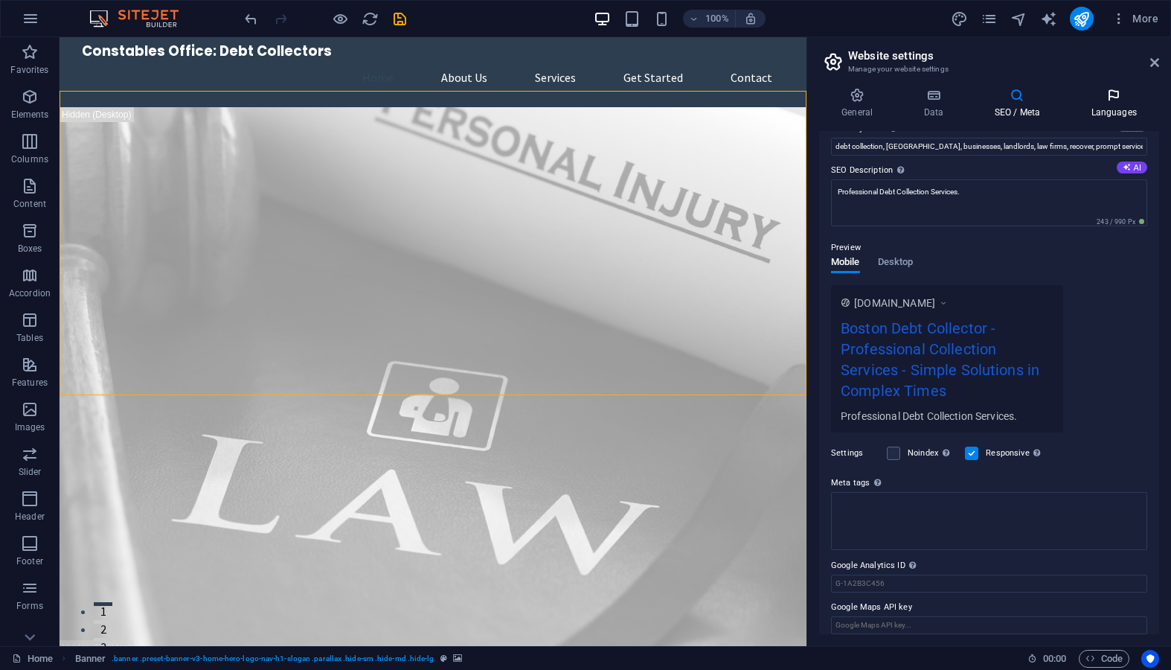
click at [1112, 113] on body "[DOMAIN_NAME] Home Favorites Elements Columns Content Boxes Accordion Tables Fe…" at bounding box center [585, 335] width 1171 height 670
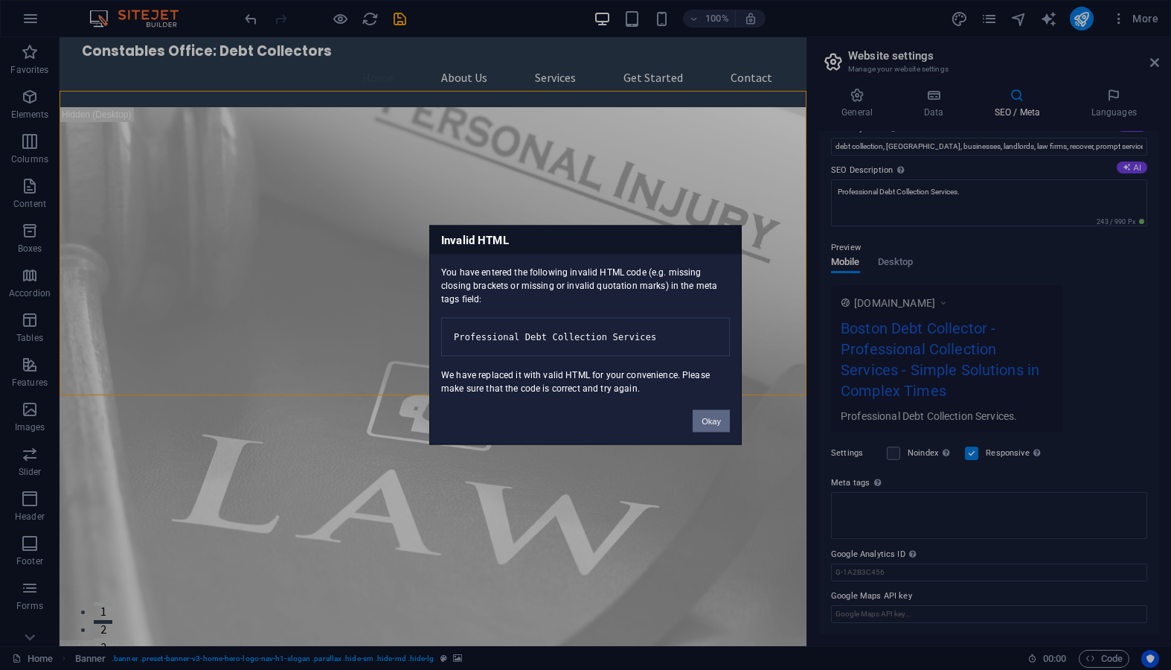
click at [717, 432] on button "Okay" at bounding box center [711, 421] width 37 height 22
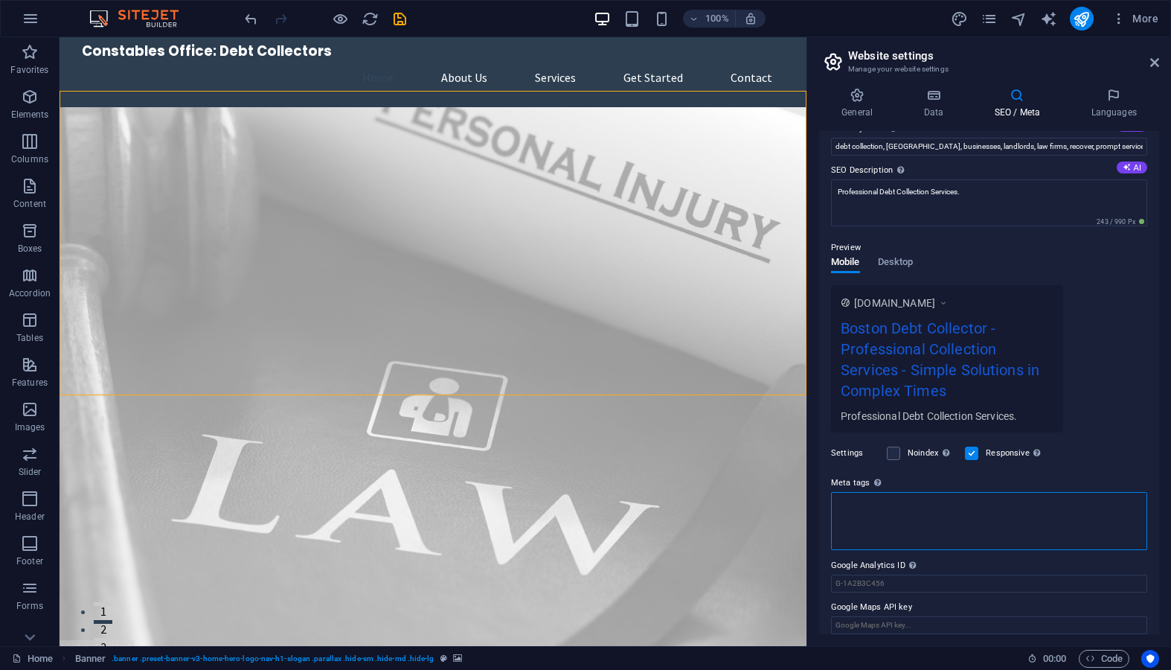
scroll to position [118, 0]
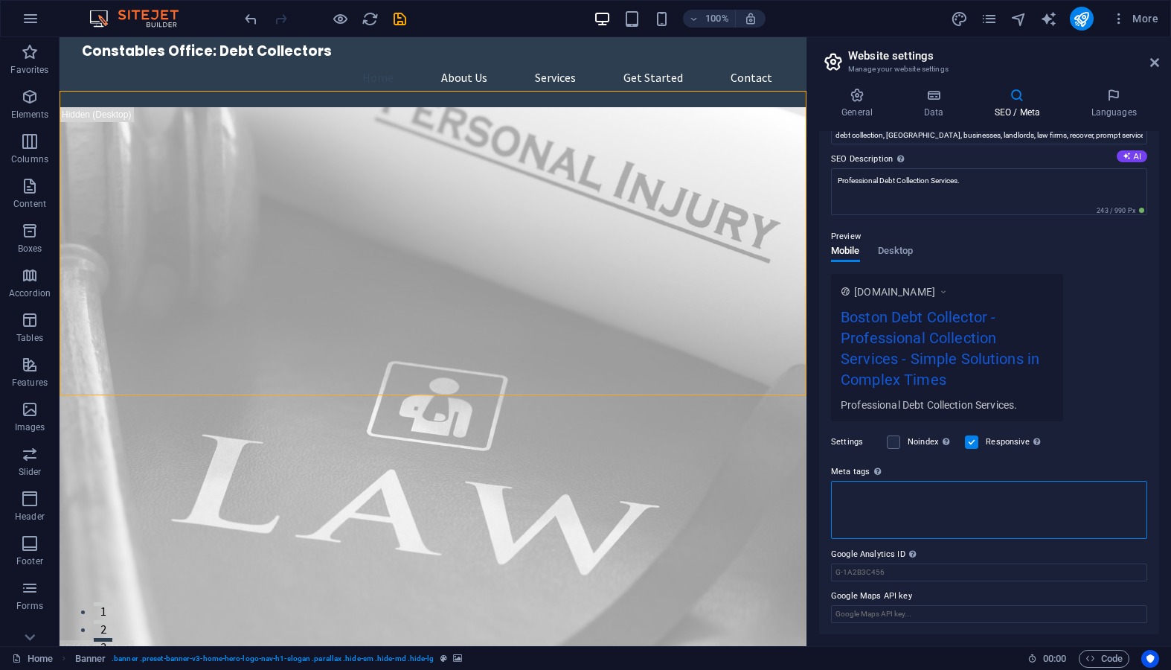
click at [863, 505] on textarea "Meta tags Enter HTML code here that will be placed inside the tags of your webs…" at bounding box center [989, 510] width 316 height 58
paste textarea "<meta name="description" content="Trusted Boston debt collection. Helping busin…"
type textarea "<meta name="description" content="Trusted Boston debt collection. Helping busin…"
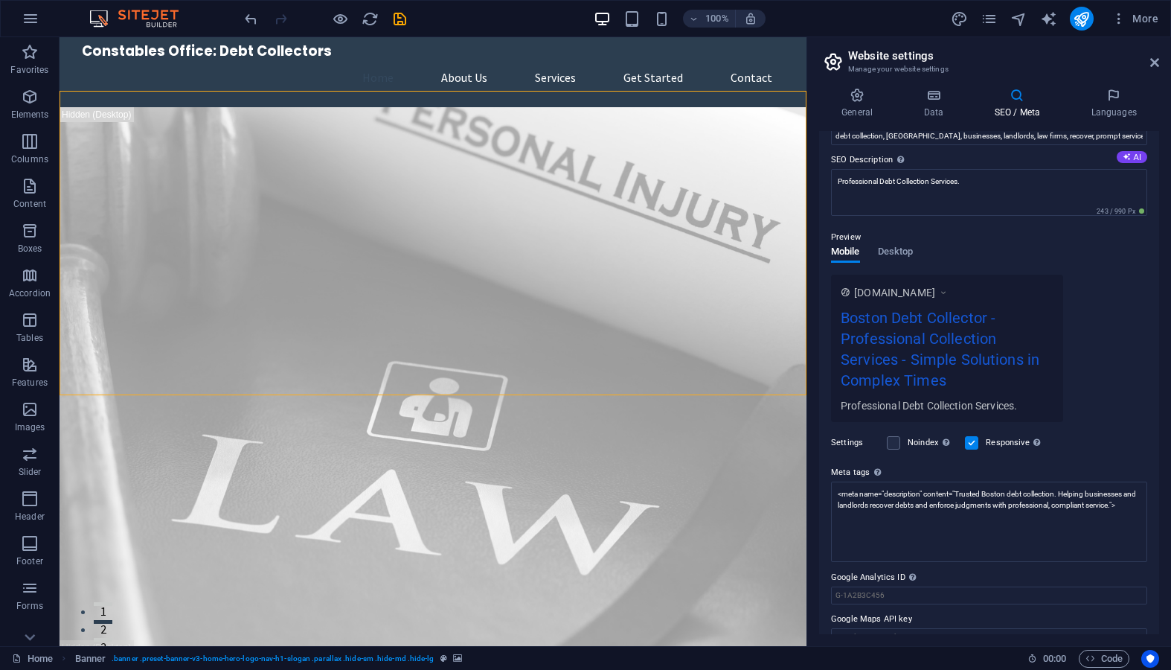
scroll to position [106, 0]
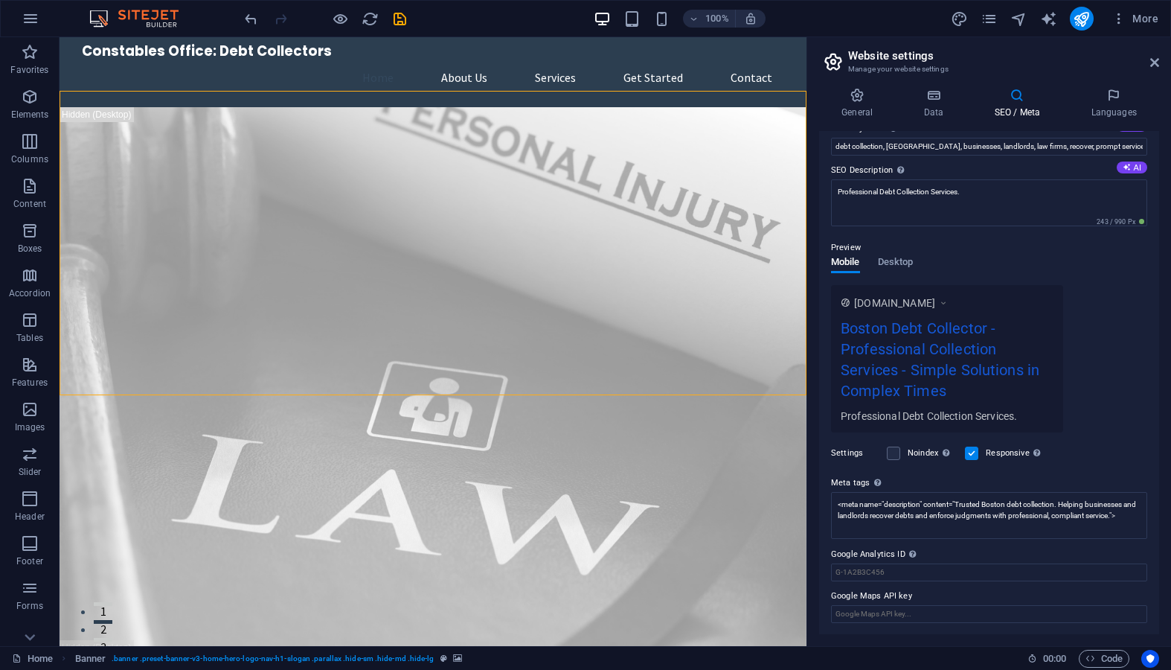
drag, startPoint x: 967, startPoint y: 384, endPoint x: 895, endPoint y: 353, distance: 78.0
click at [879, 350] on div "Boston Debt Collector - Professional Collection Services - Simple Solutions in …" at bounding box center [947, 363] width 213 height 92
click at [894, 260] on span "Desktop" at bounding box center [896, 263] width 36 height 21
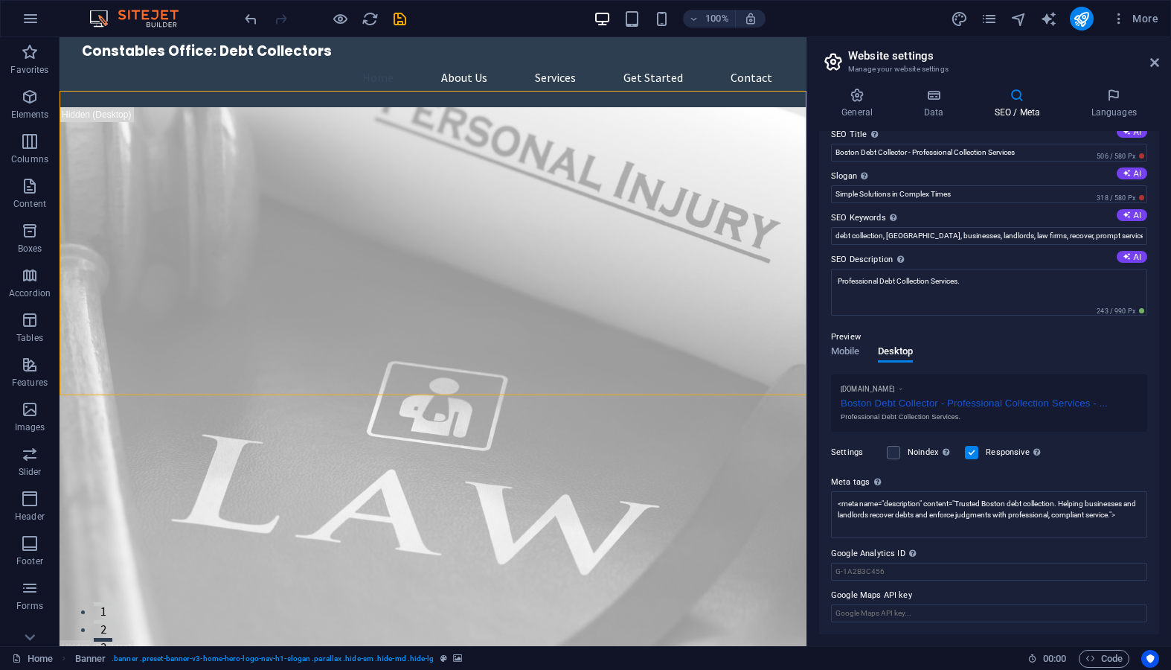
scroll to position [0, 0]
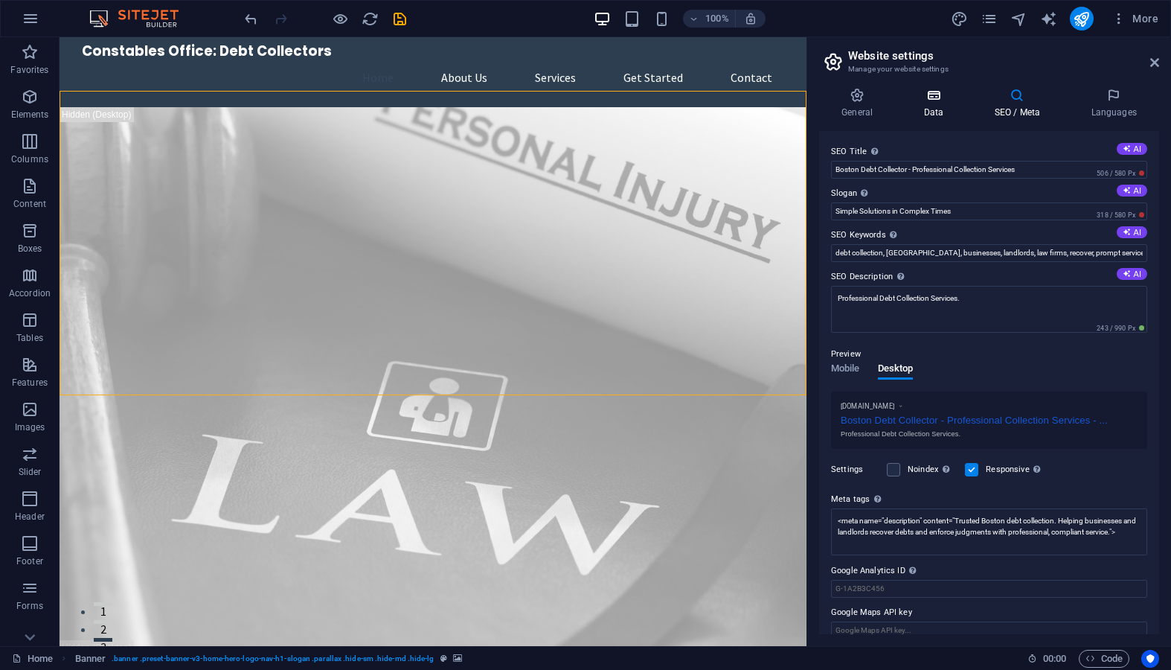
click at [930, 113] on h4 "Data" at bounding box center [936, 103] width 71 height 31
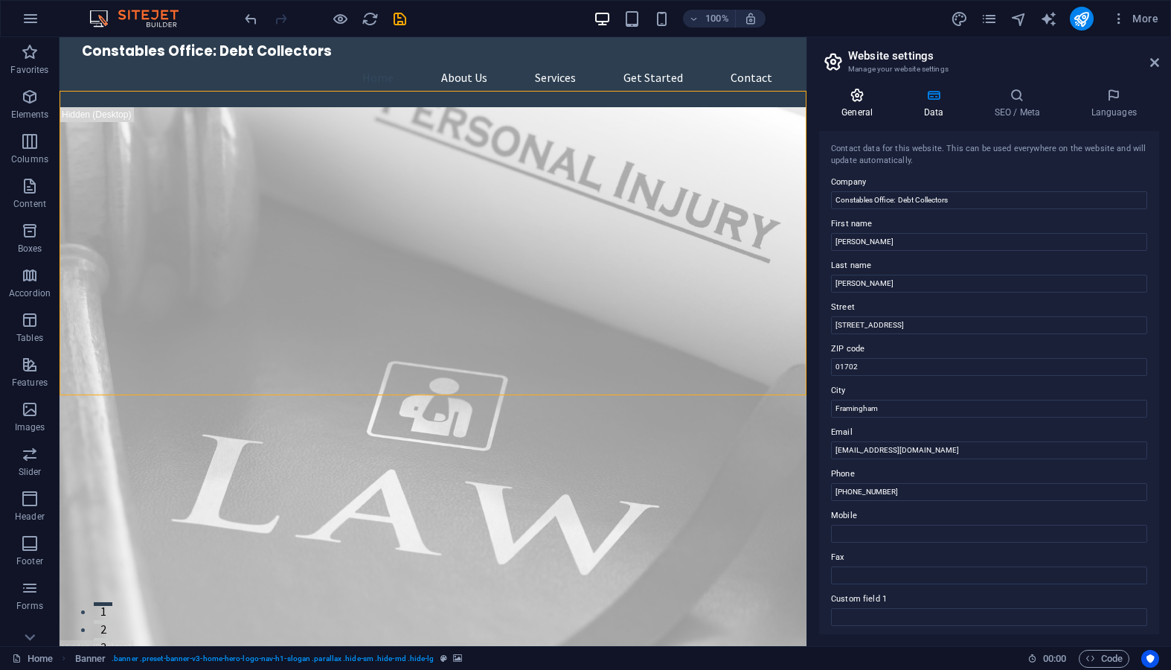
click at [861, 106] on h4 "General" at bounding box center [860, 103] width 82 height 31
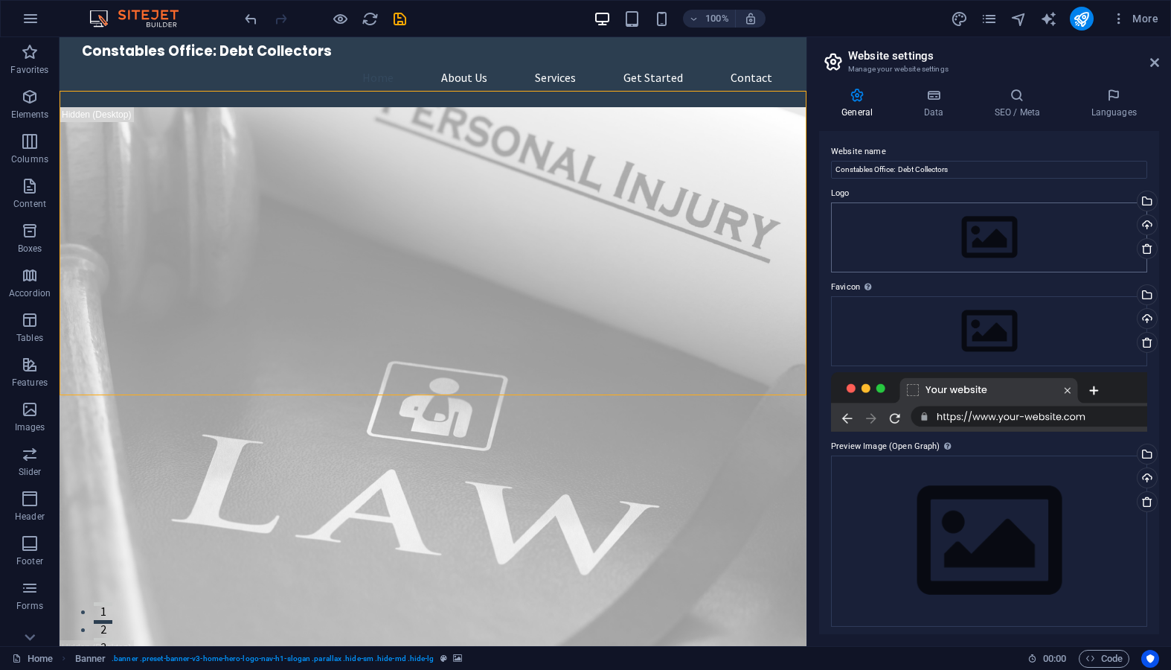
scroll to position [4, 0]
click at [1093, 409] on div at bounding box center [989, 398] width 316 height 60
click at [1093, 389] on div at bounding box center [989, 398] width 316 height 60
click at [917, 395] on div at bounding box center [989, 402] width 316 height 60
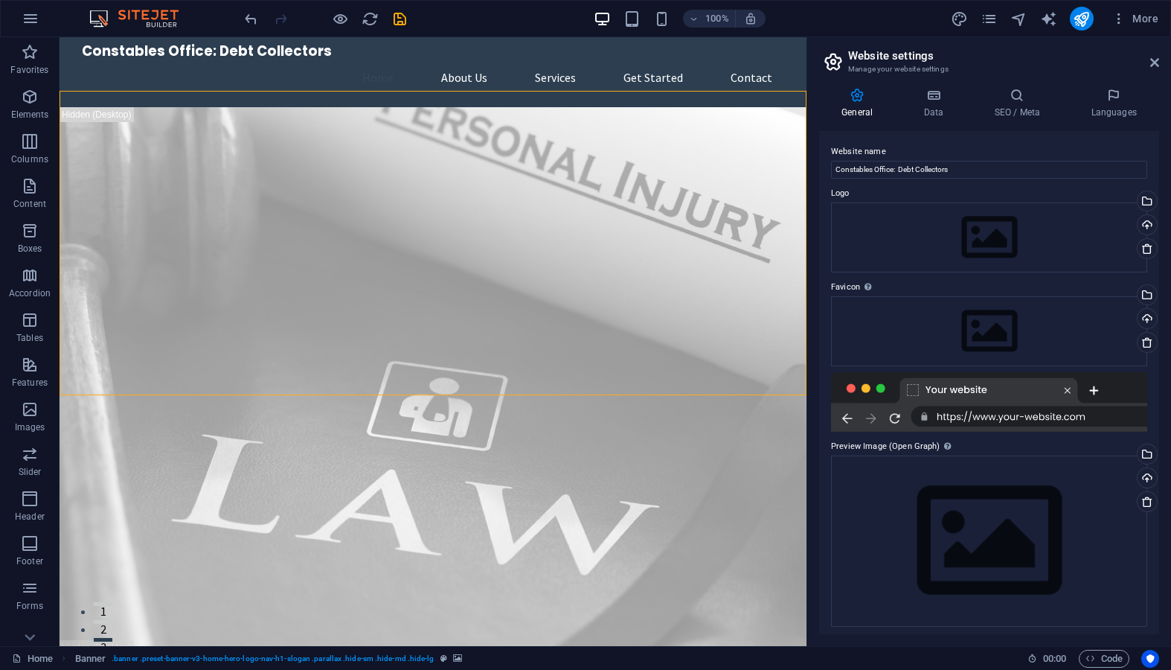
click at [1069, 392] on div at bounding box center [989, 402] width 316 height 60
click at [982, 411] on div at bounding box center [989, 402] width 316 height 60
click at [954, 420] on div at bounding box center [989, 402] width 316 height 60
click at [954, 394] on div at bounding box center [989, 402] width 316 height 60
click at [1007, 116] on h4 "SEO / Meta" at bounding box center [1020, 103] width 97 height 31
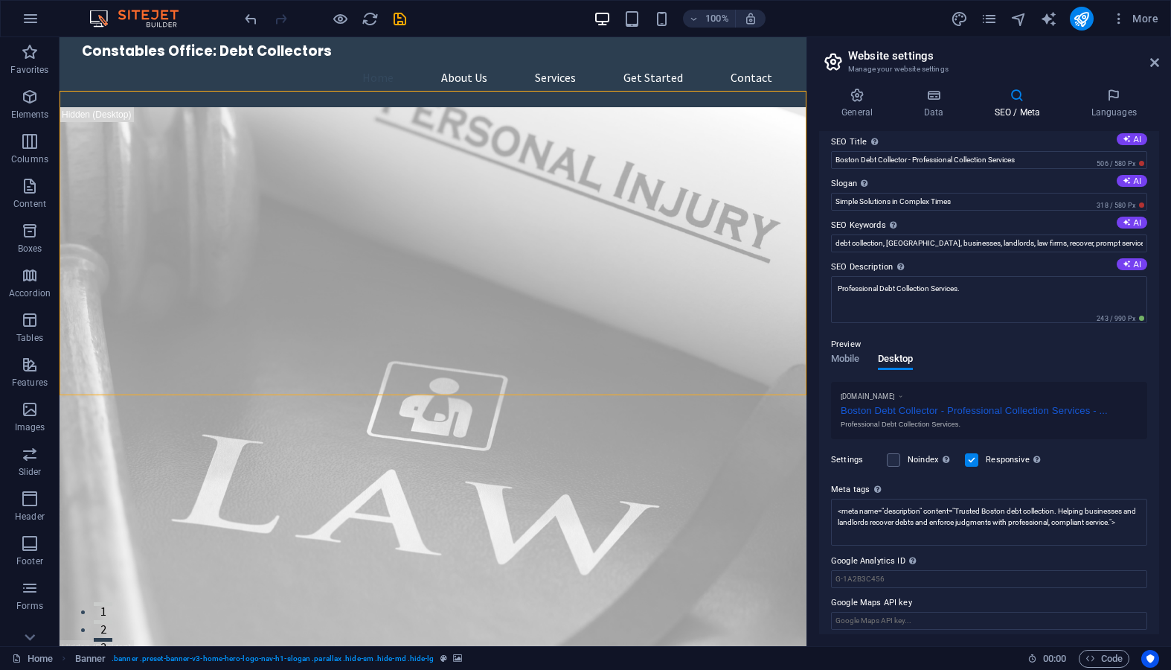
scroll to position [16, 0]
